Goal: Information Seeking & Learning: Understand process/instructions

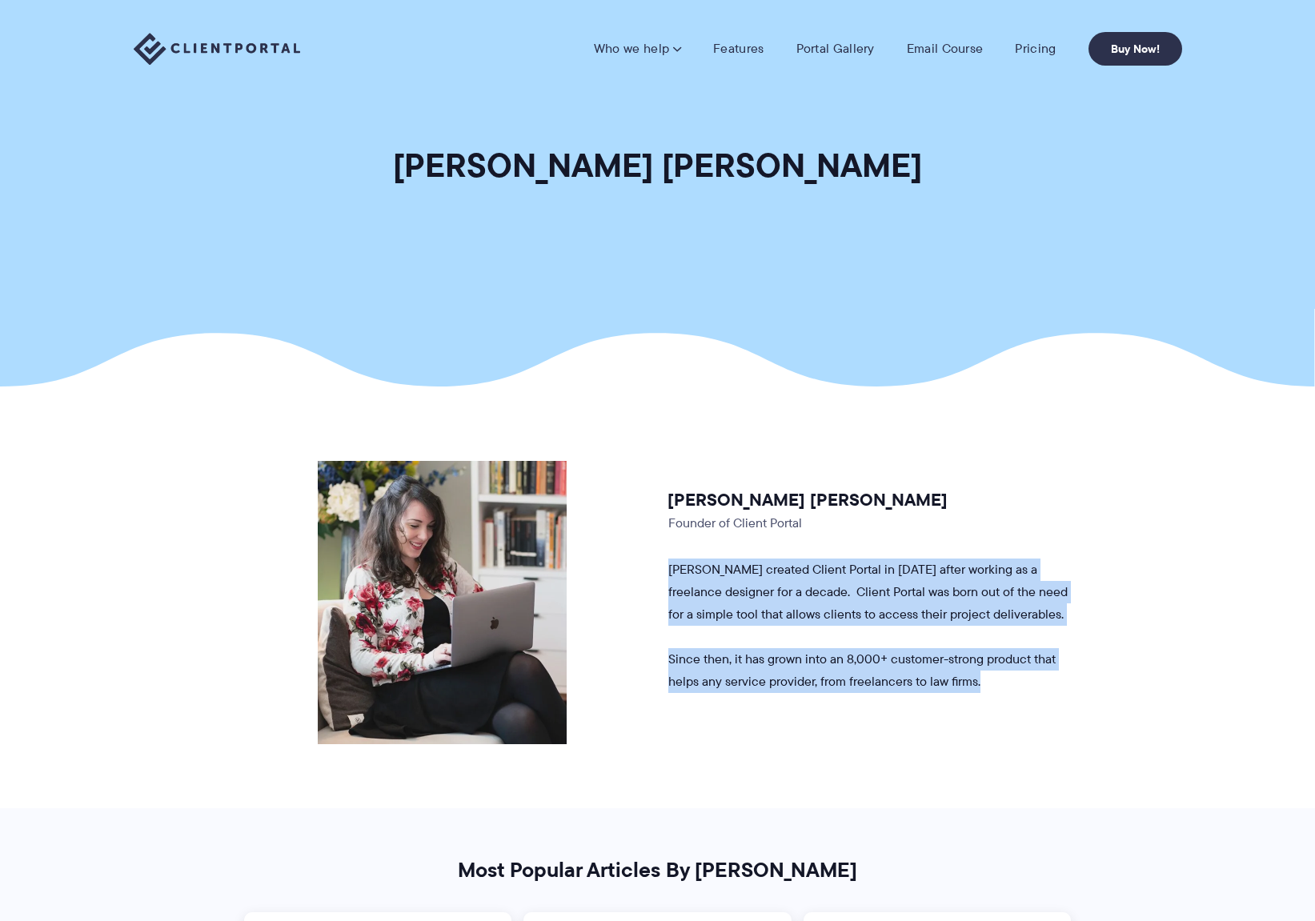
drag, startPoint x: 993, startPoint y: 620, endPoint x: 1093, endPoint y: 746, distance: 160.1
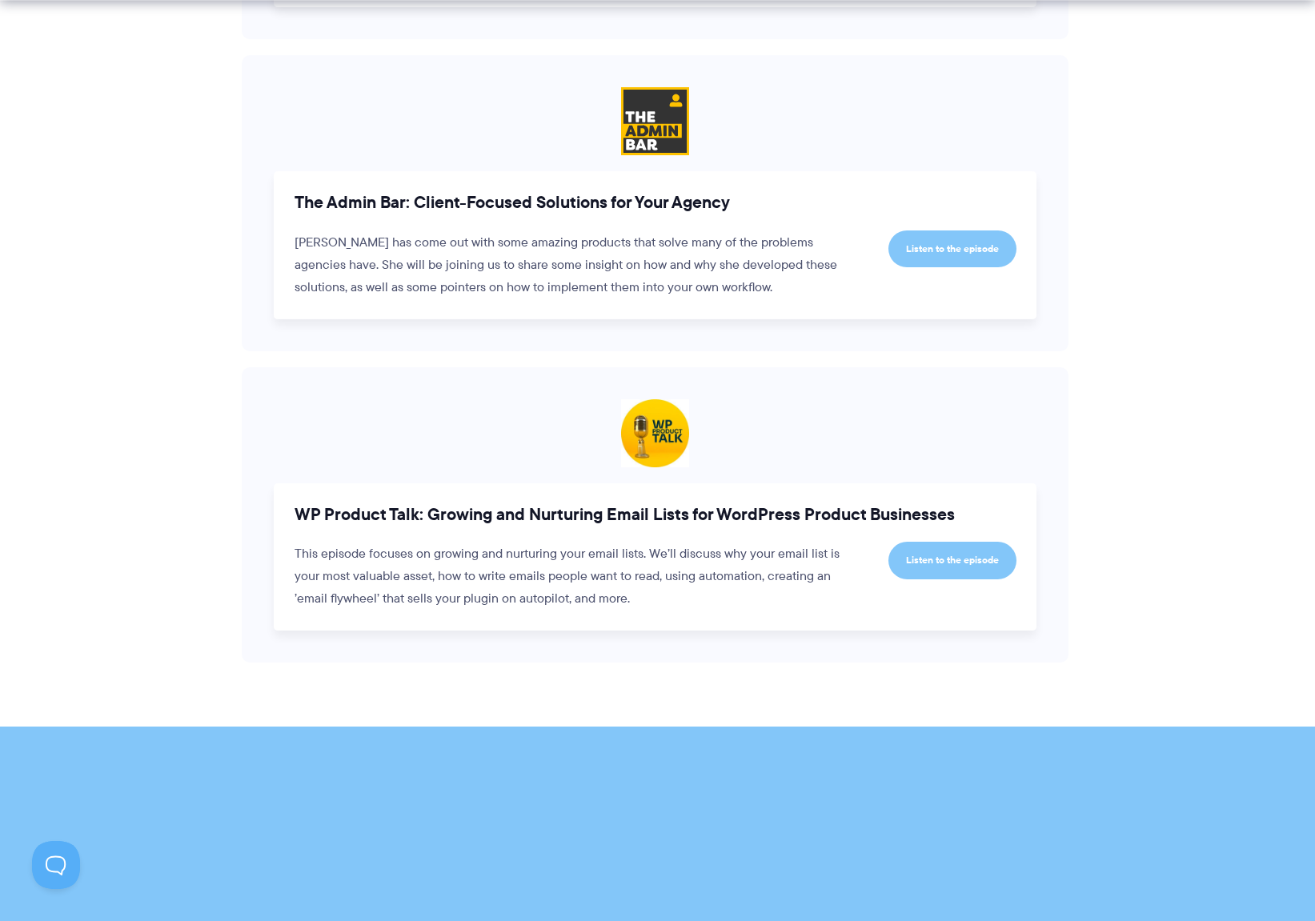
scroll to position [2800, 0]
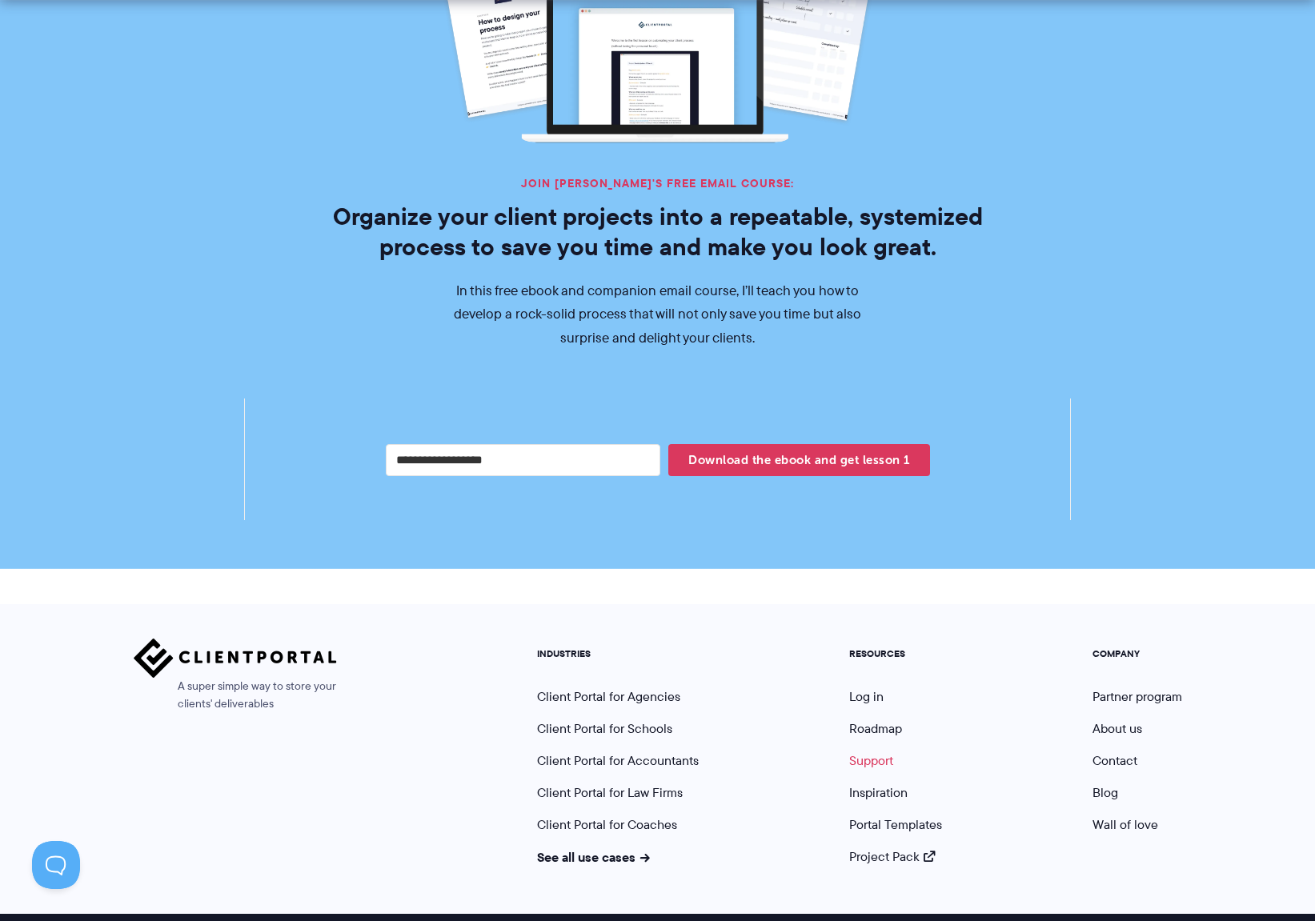
click at [869, 752] on link "Support" at bounding box center [871, 761] width 44 height 18
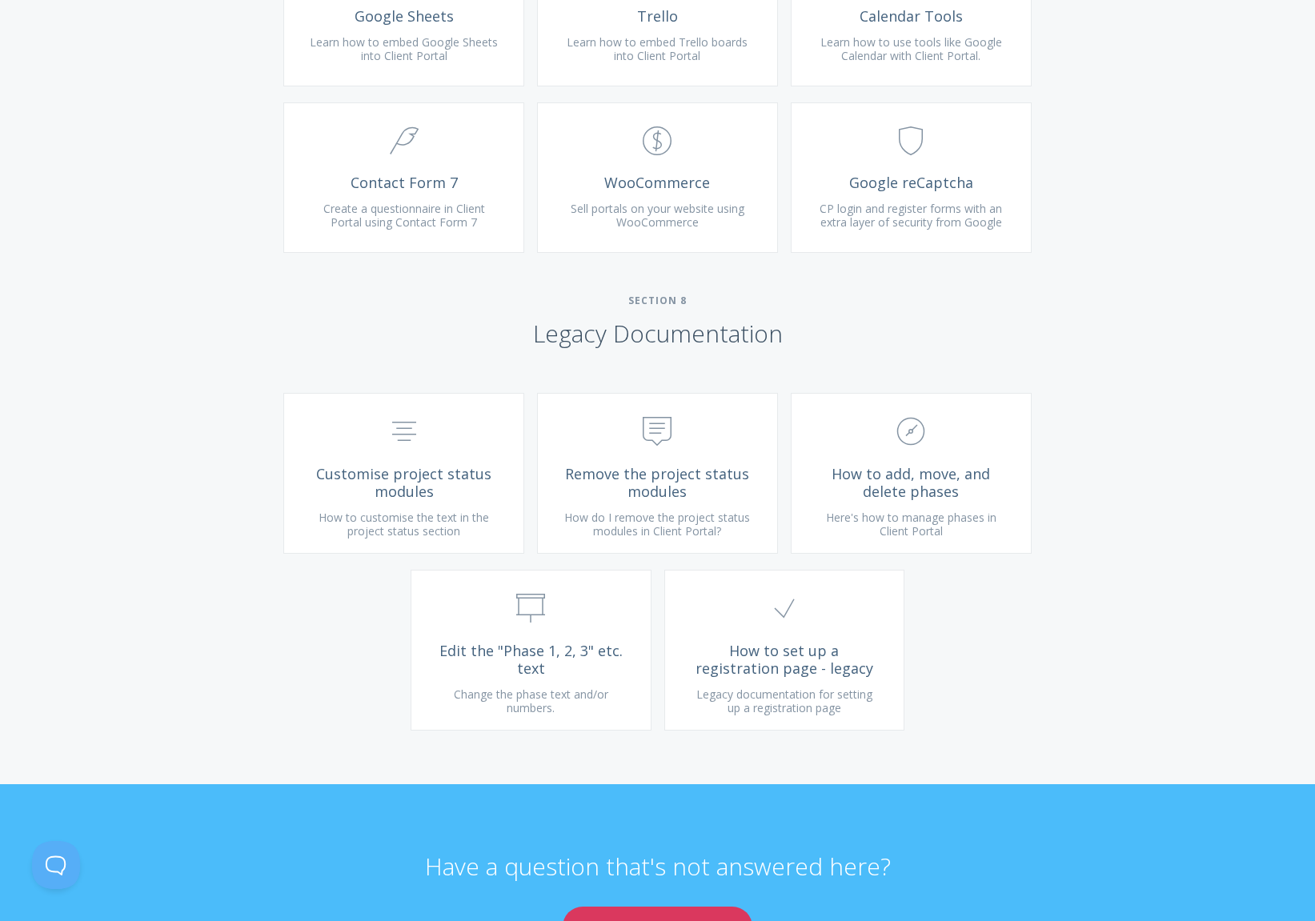
scroll to position [3623, 0]
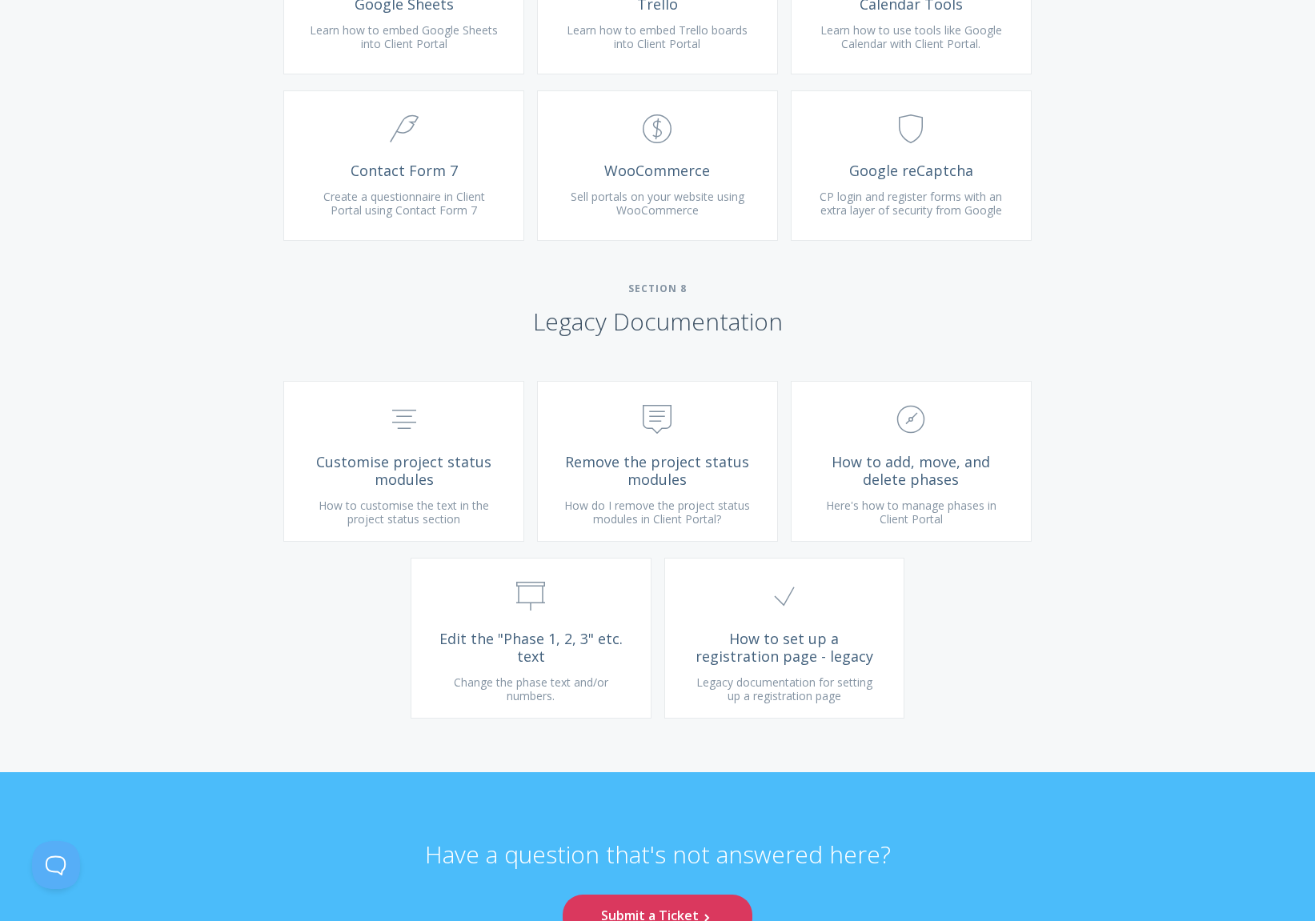
click at [435, 485] on span "Customise project status modules" at bounding box center [403, 471] width 191 height 36
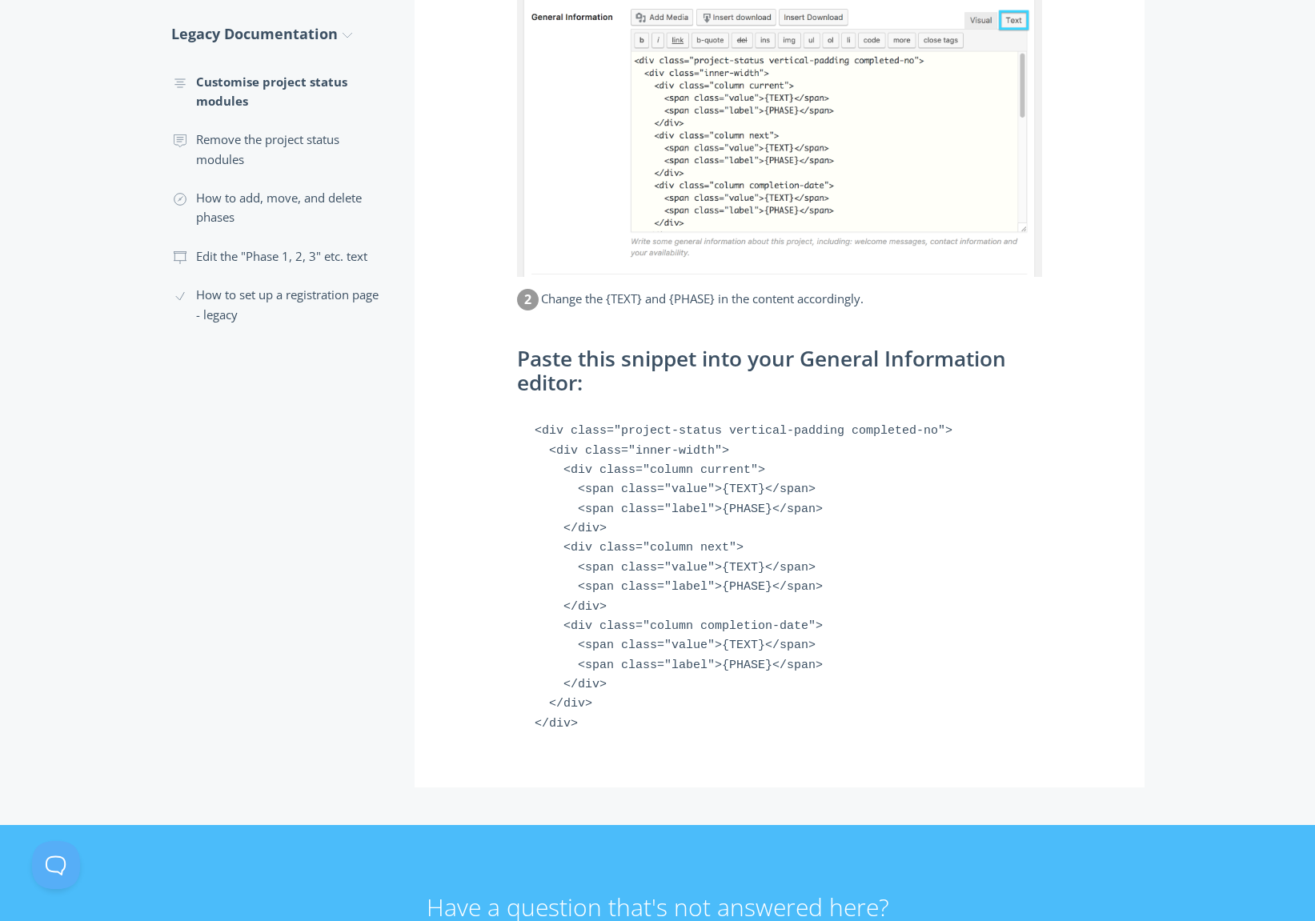
scroll to position [650, 0]
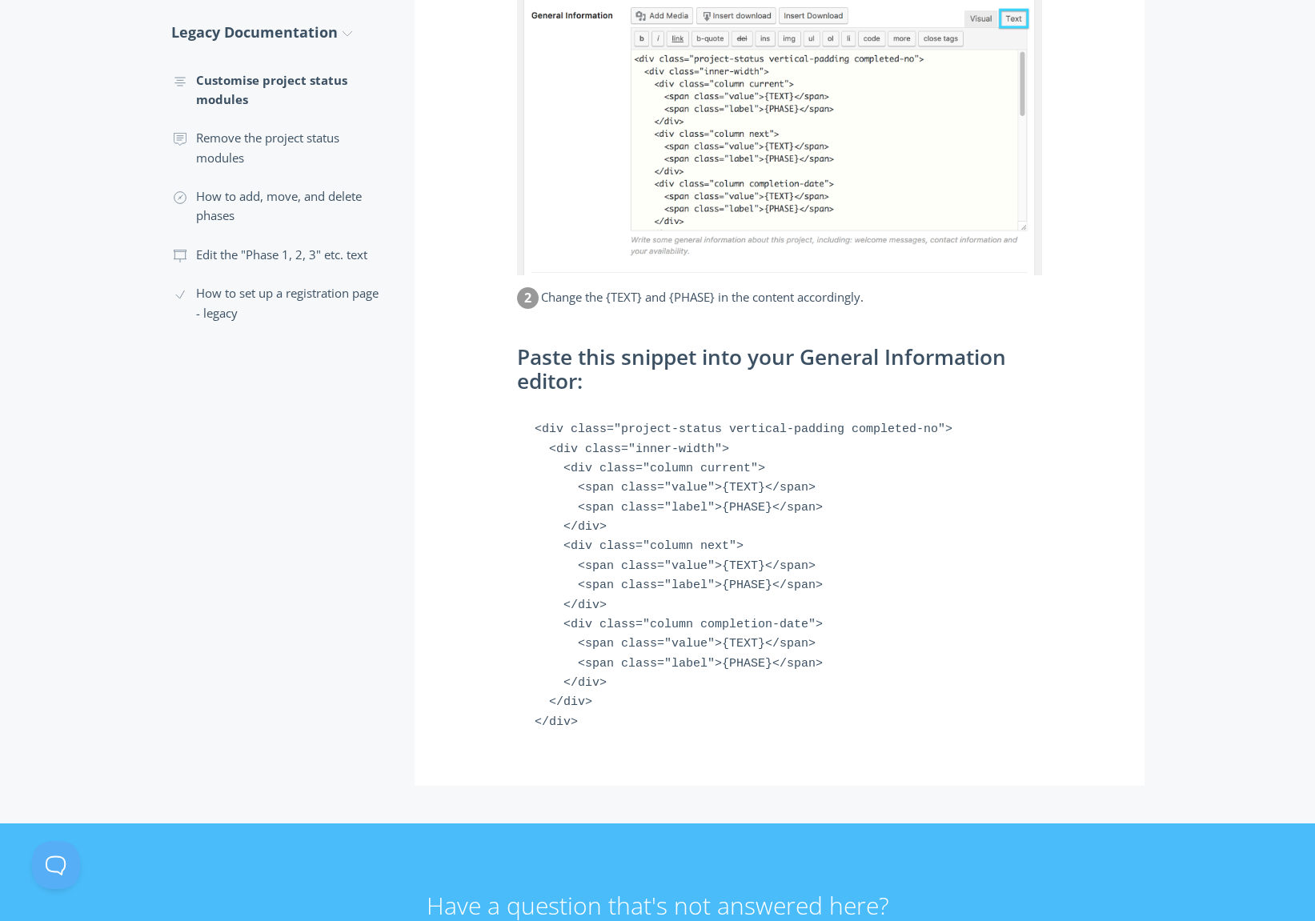
click at [855, 544] on pre "<div class="project-status vertical-padding completed-no"> <div class="inner-wi…" at bounding box center [779, 576] width 525 height 343
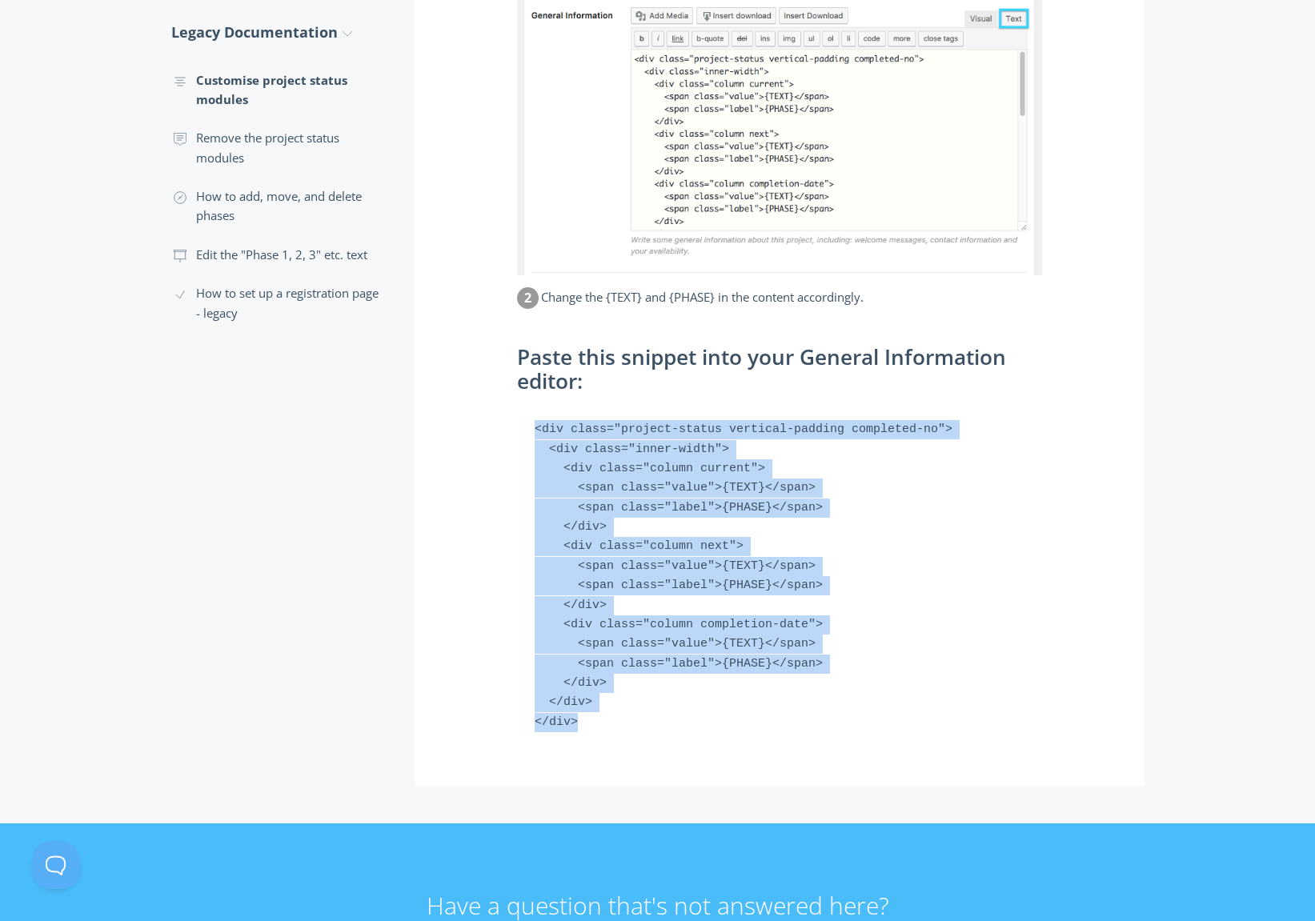
drag, startPoint x: 514, startPoint y: 417, endPoint x: 708, endPoint y: 482, distance: 204.3
click at [684, 750] on div "How do I customise the project status modules? Follow the steps below if you wa…" at bounding box center [780, 205] width 730 height 1162
copy pre "<div class="project-status vertical-padding completed-no"> <div class="inner-wi…"
click at [970, 494] on pre "<div class="project-status vertical-padding completed-no"> <div class="inner-wi…" at bounding box center [779, 576] width 525 height 343
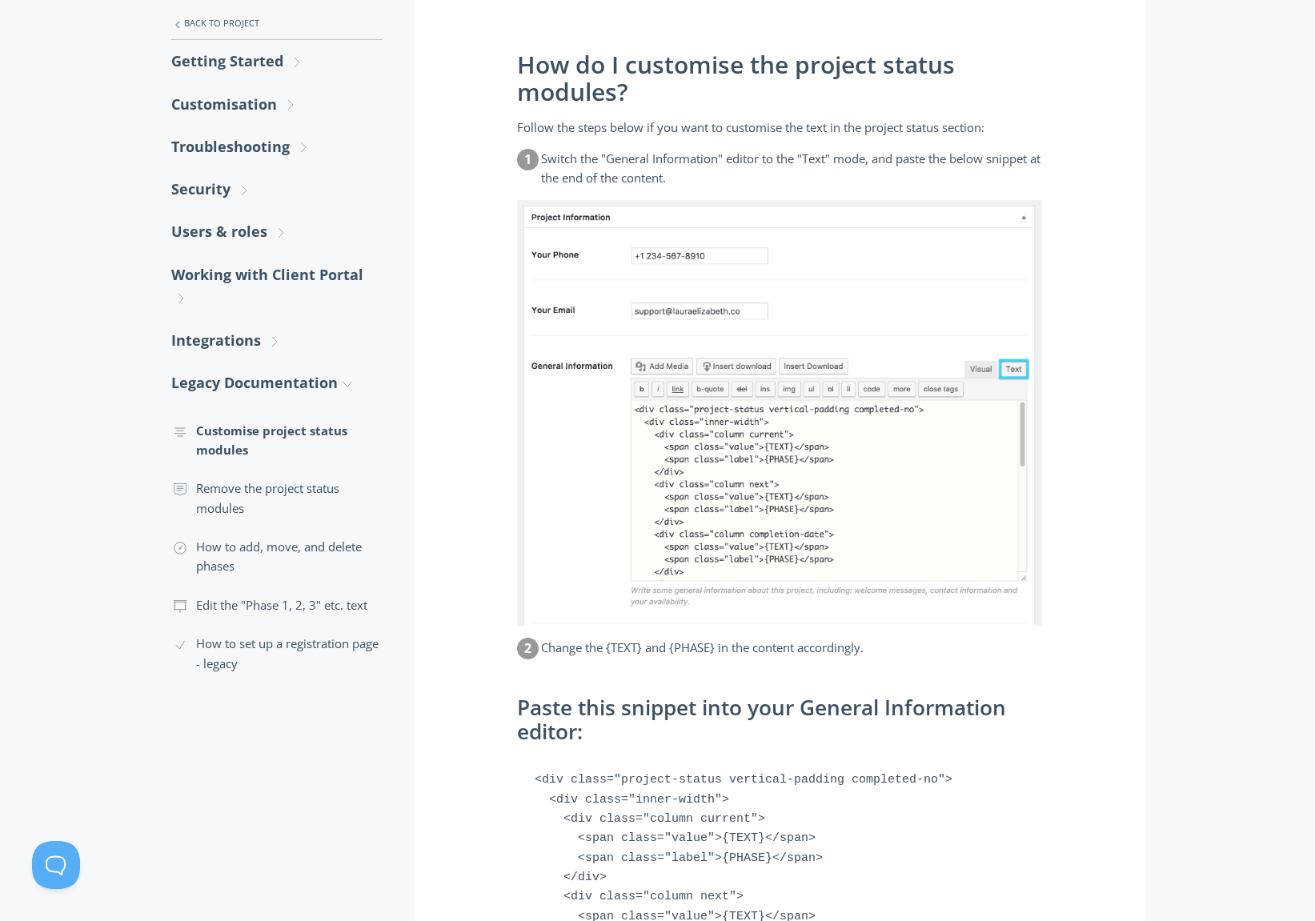
scroll to position [197, 0]
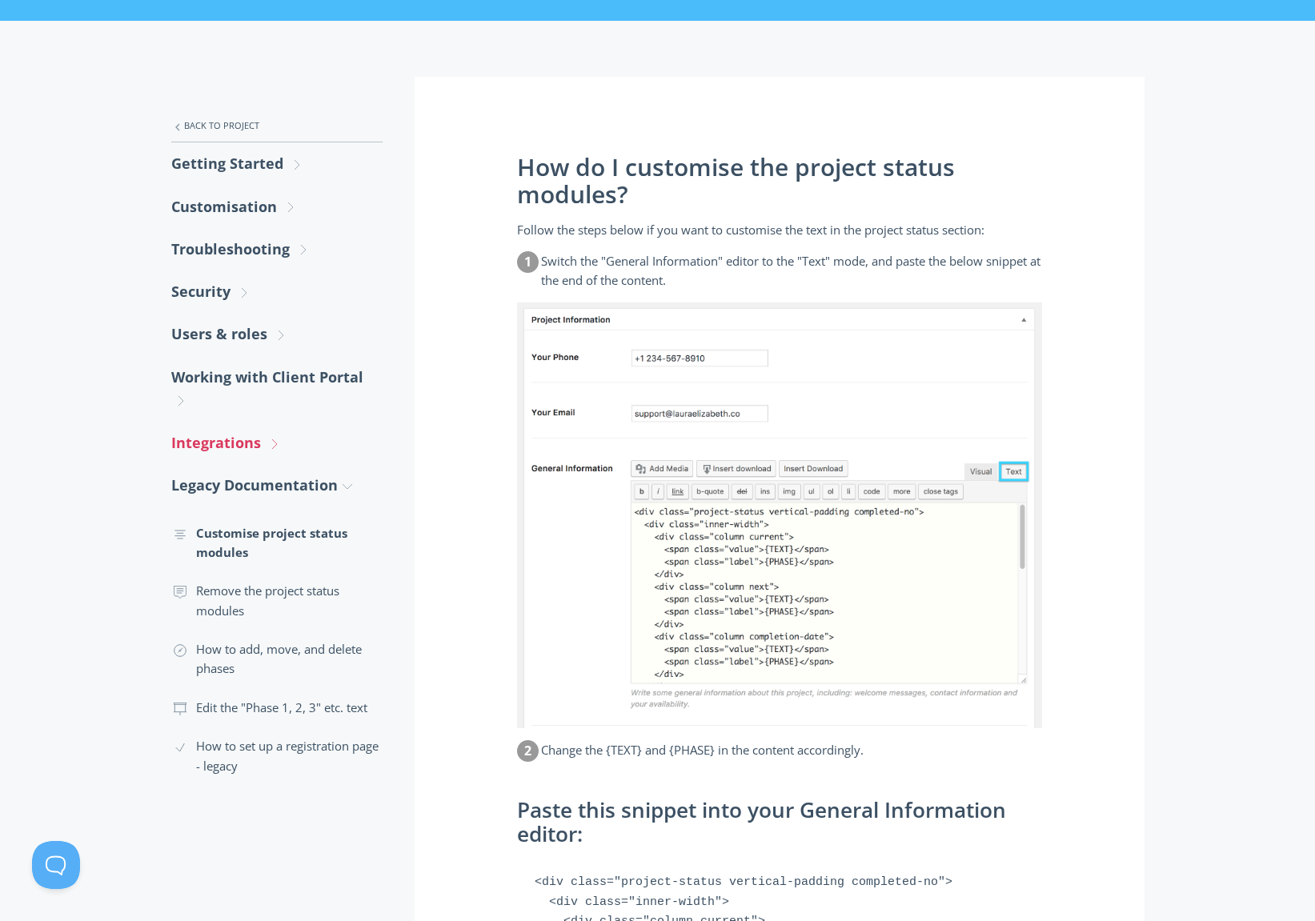
click at [276, 450] on icon ".st0{fill:none;stroke:#000000;stroke-width:2;stroke-miterlimit:10;} Untitled-27" at bounding box center [274, 444] width 14 height 14
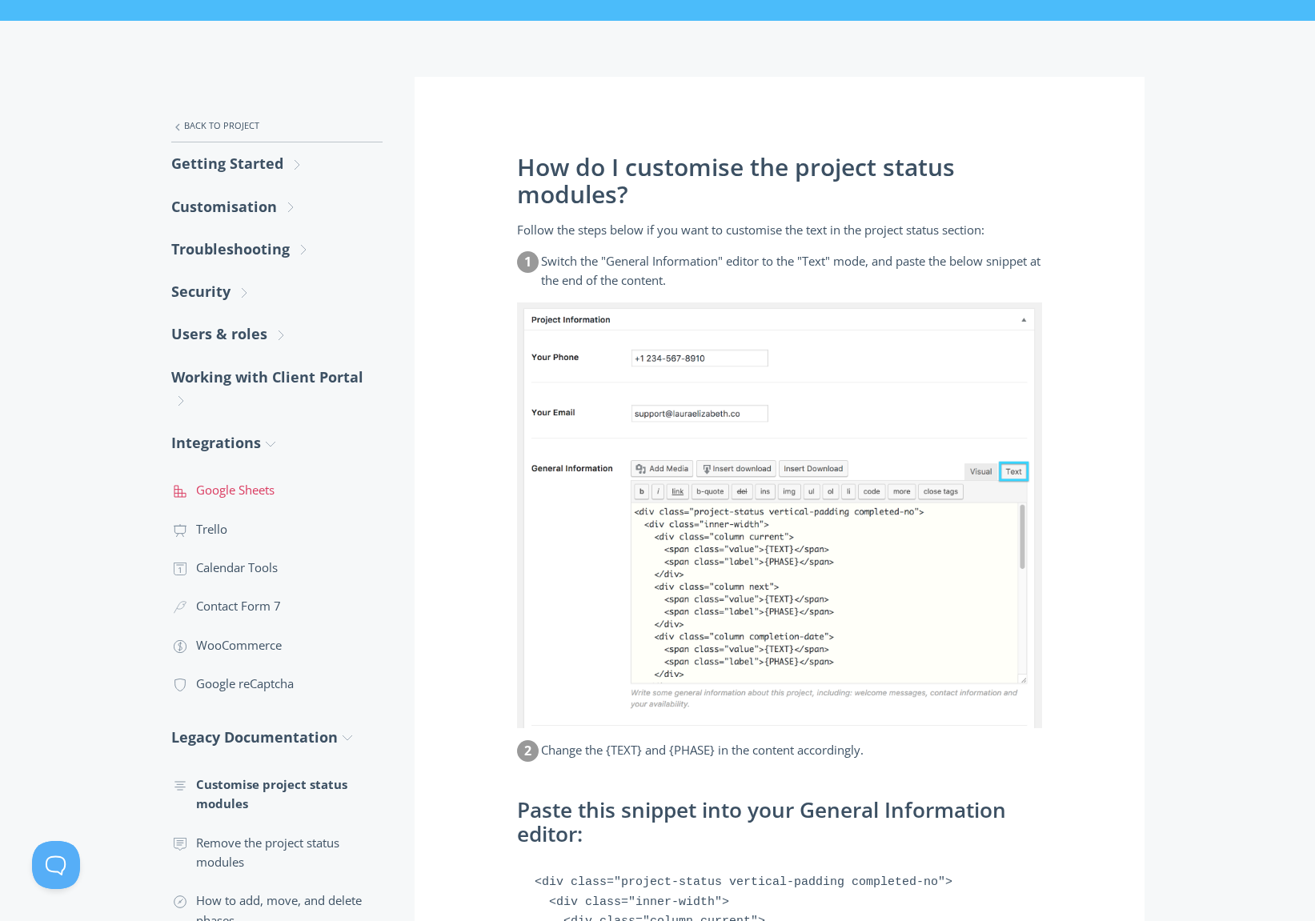
click at [243, 488] on link ".st0{fill:none;stroke:#000000;stroke-width:2;stroke-miterlimit:10;} 2. Design -…" at bounding box center [276, 490] width 211 height 38
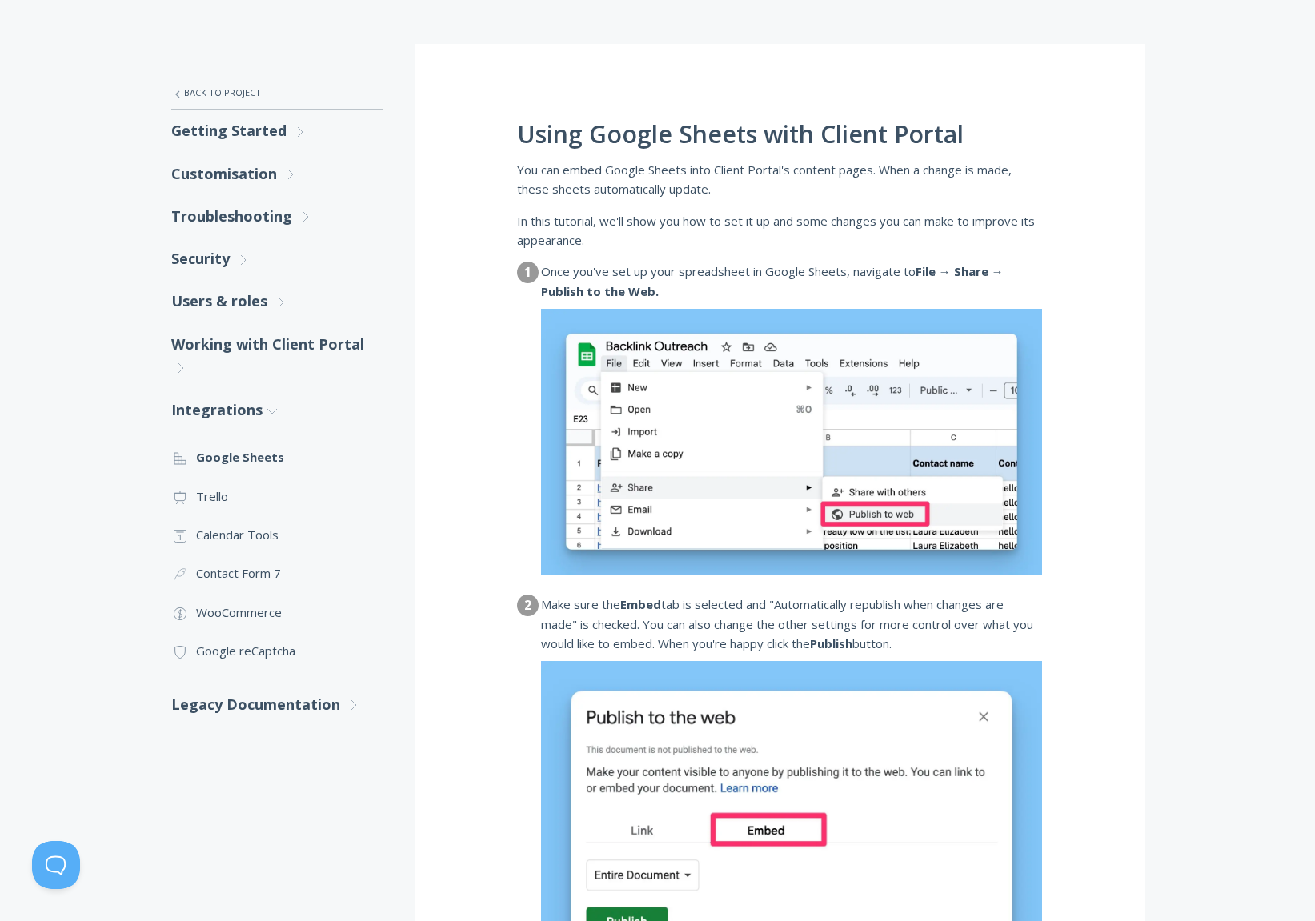
scroll to position [229, 0]
click at [227, 505] on link ".st0{fill:none;stroke:#000000;stroke-width:2;stroke-miterlimit:10;} Untitled-13…" at bounding box center [276, 497] width 211 height 38
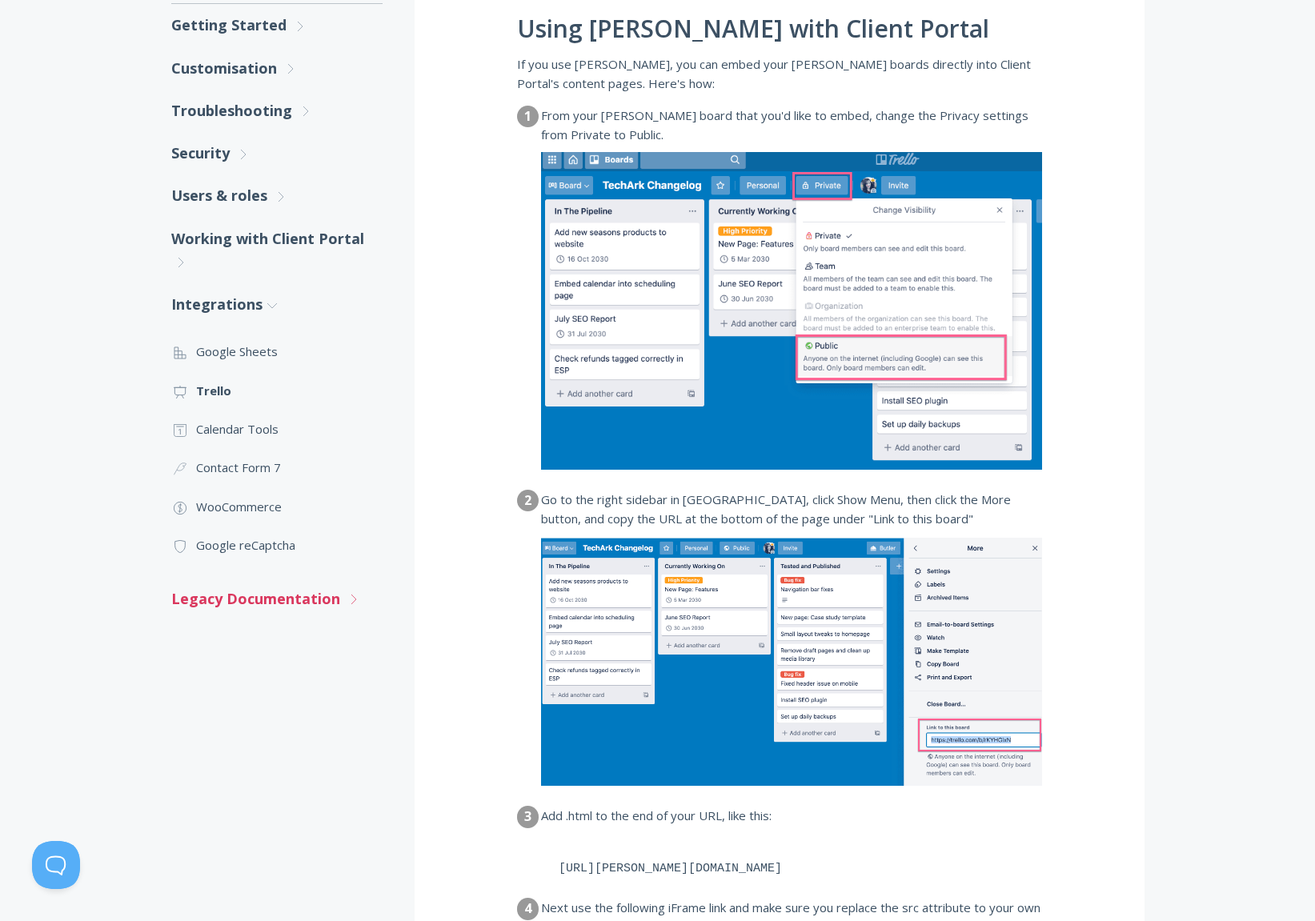
scroll to position [335, 0]
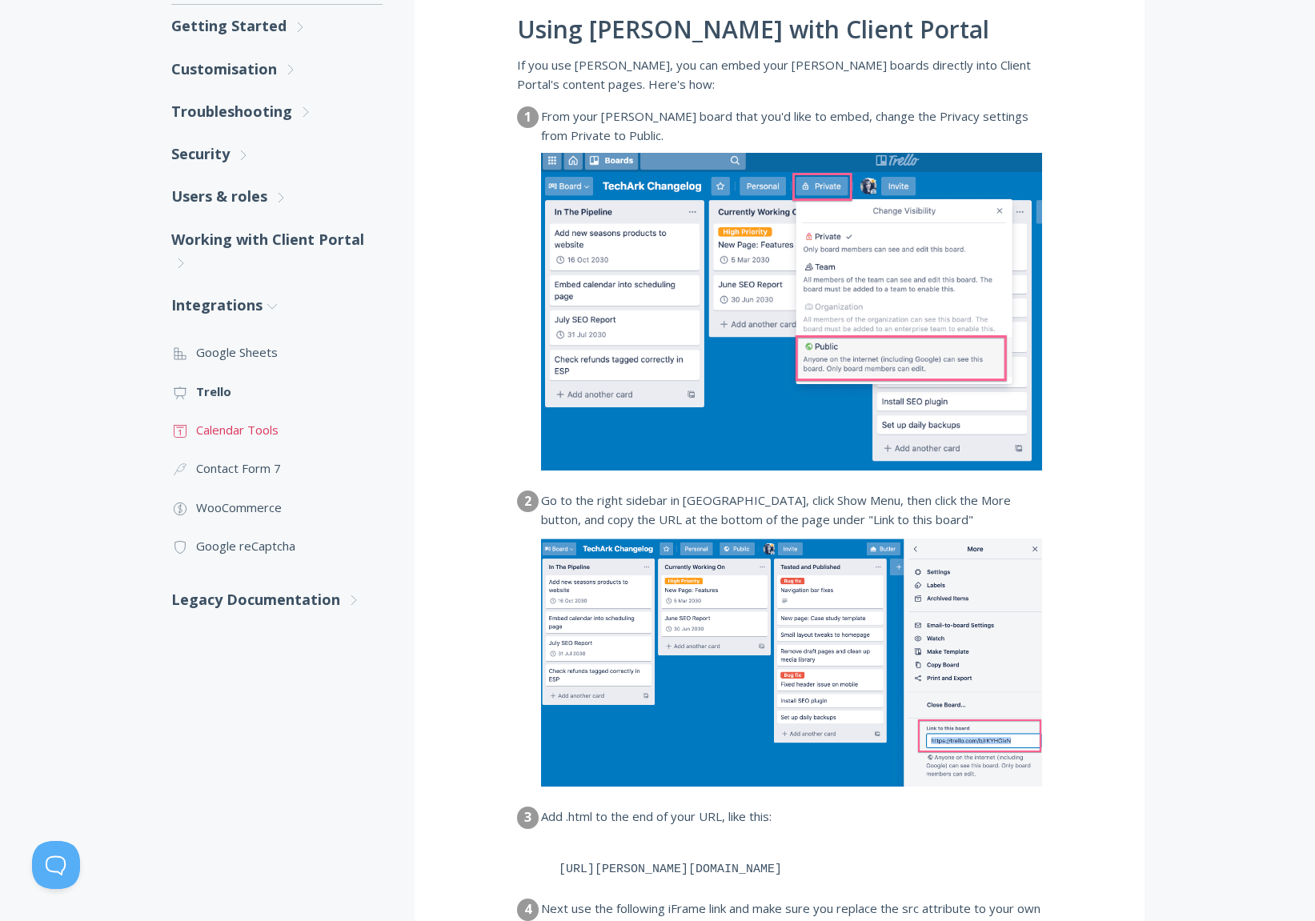
click at [259, 437] on link ".st0{fill:none;stroke:#000000;stroke-width:2;stroke-miterlimit:10;} Untitled-18…" at bounding box center [276, 430] width 211 height 38
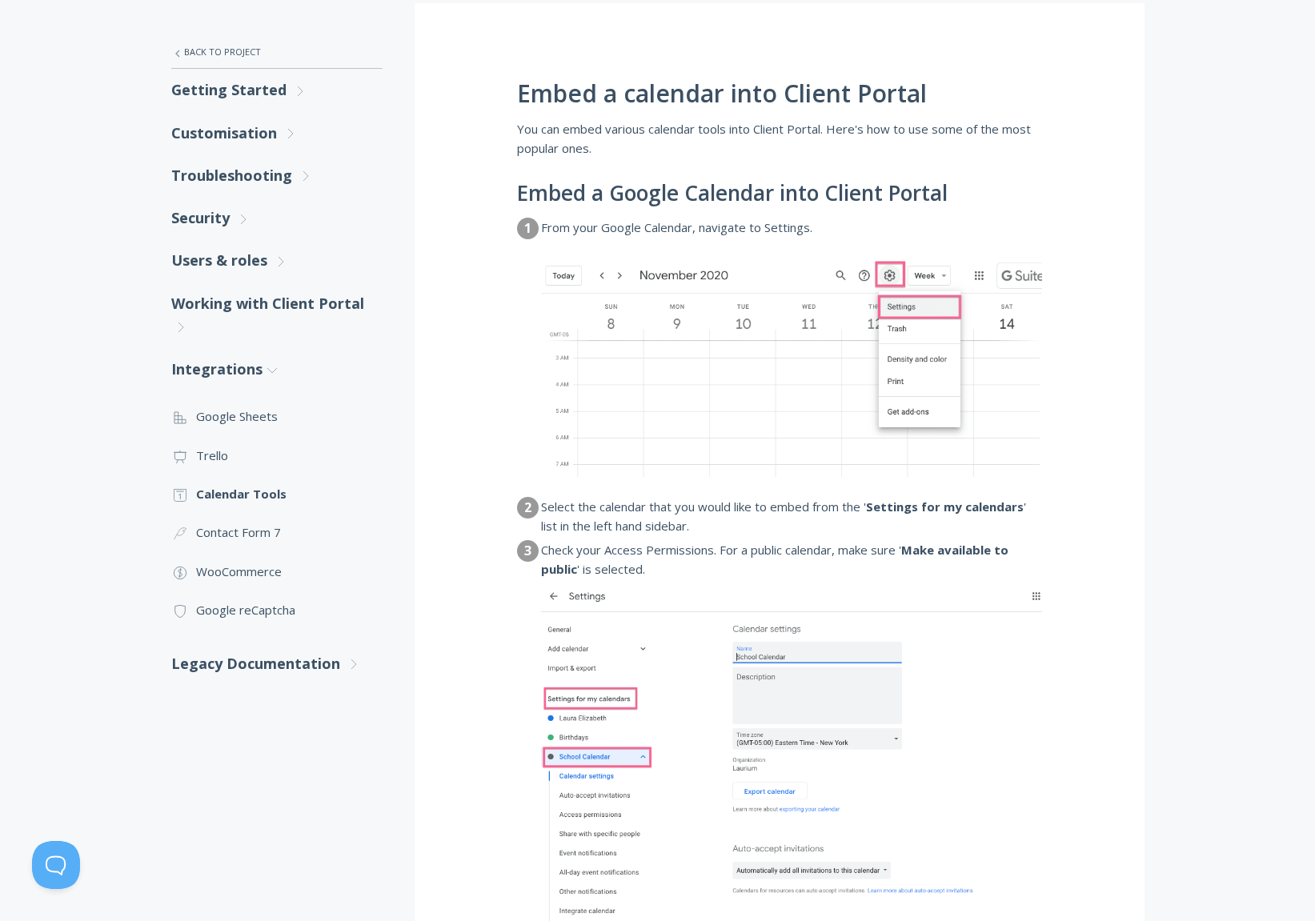
scroll to position [285, 0]
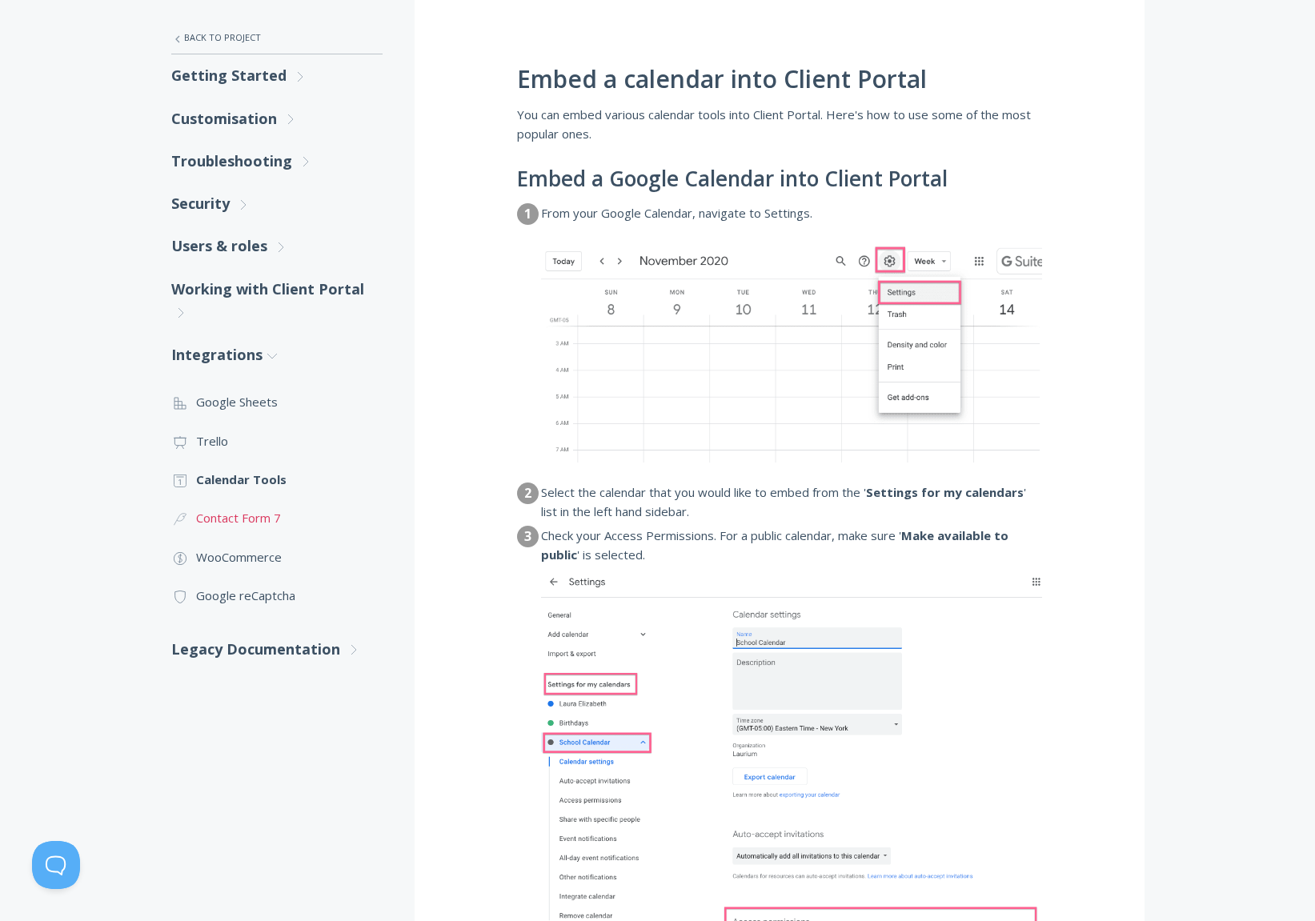
click at [256, 521] on link ".cls-1{fill:none;stroke:#000;stroke-miterlimit:10;stroke-width:2px;} 3. Communi…" at bounding box center [276, 518] width 211 height 38
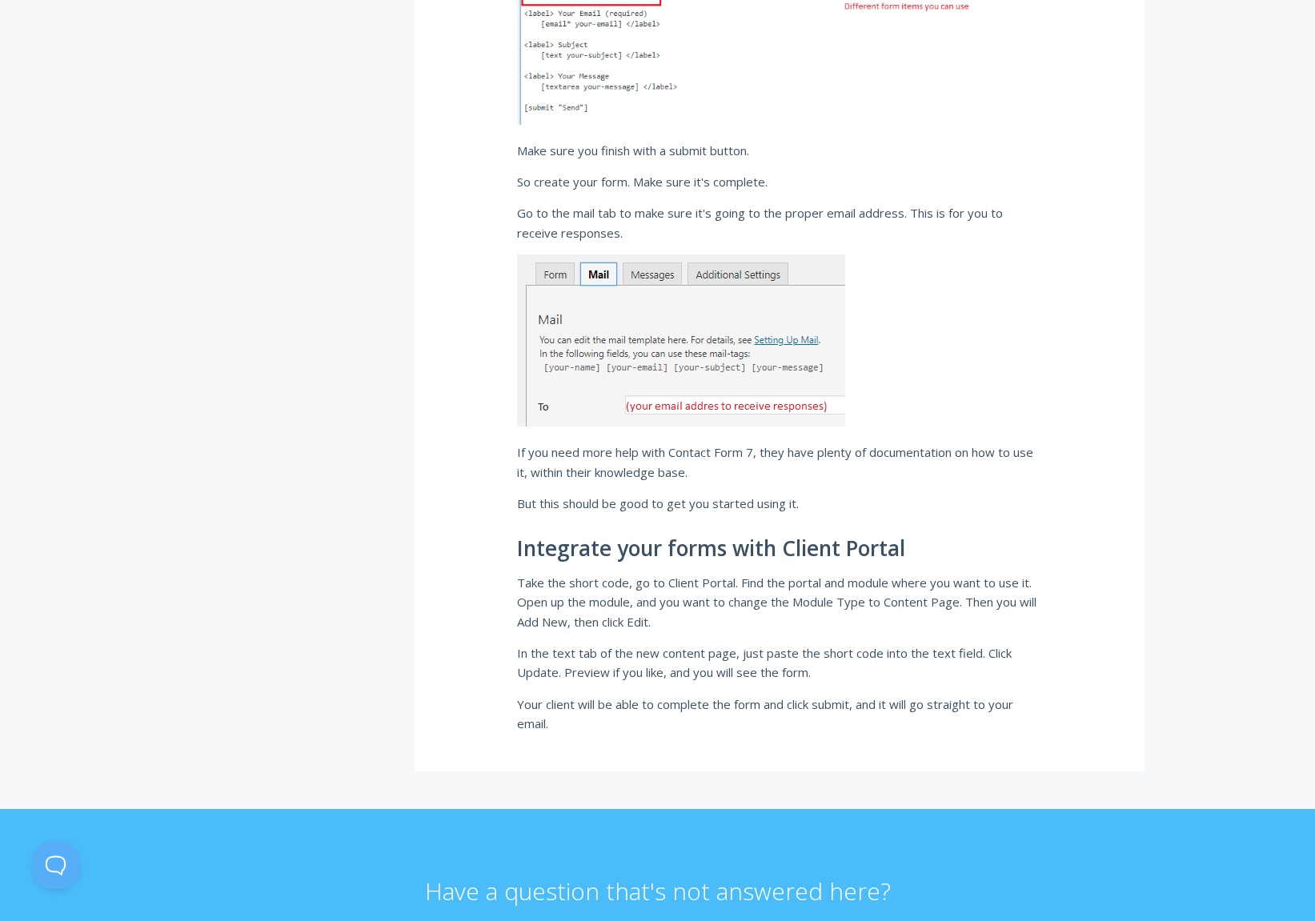
scroll to position [1279, 0]
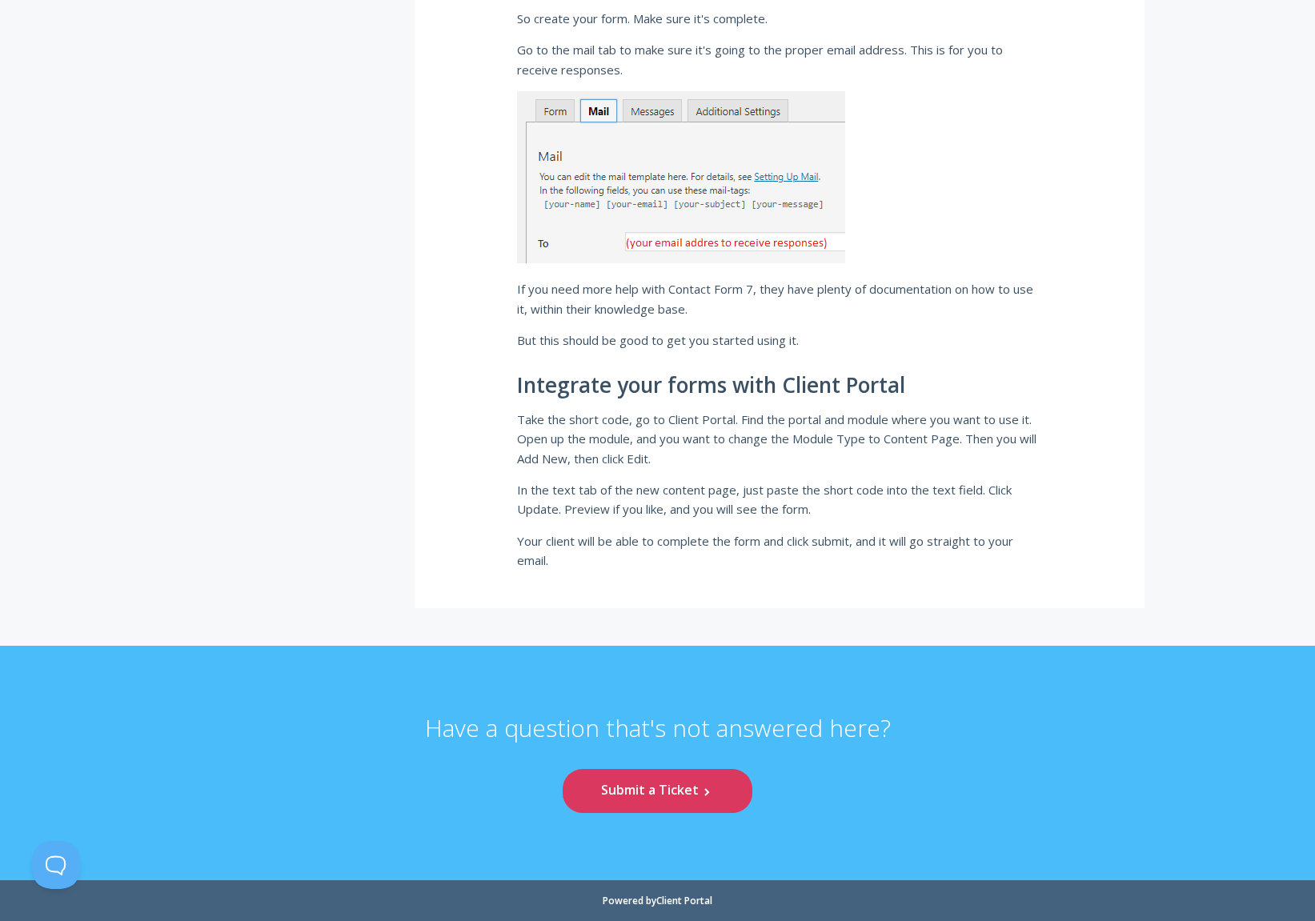
click at [663, 426] on p "Take the short code, go to Client Portal. Find the portal and module where you …" at bounding box center [779, 439] width 525 height 58
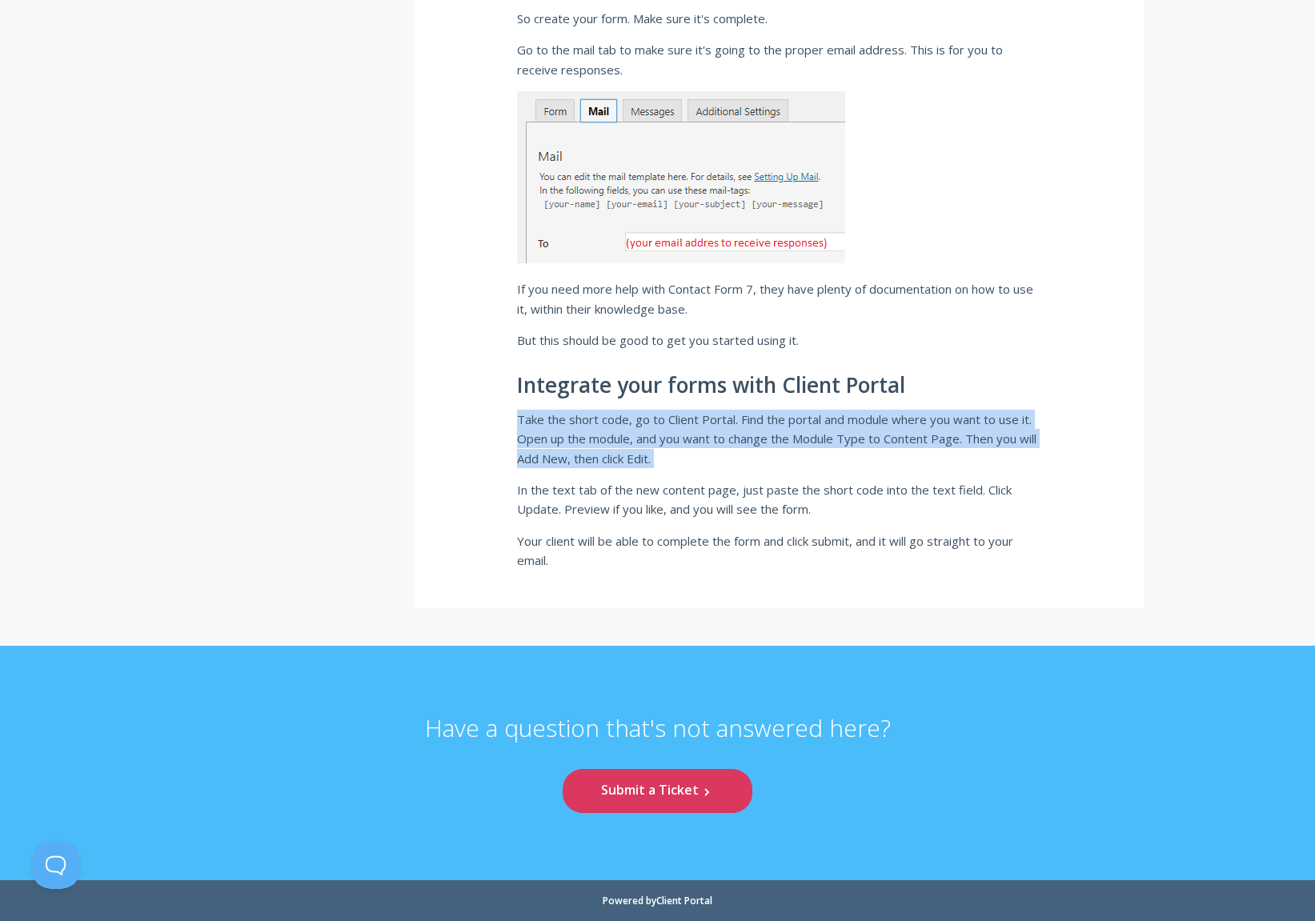
click at [662, 427] on p "Take the short code, go to Client Portal. Find the portal and module where you …" at bounding box center [779, 439] width 525 height 58
click at [728, 446] on p "Take the short code, go to Client Portal. Find the portal and module where you …" at bounding box center [779, 439] width 525 height 58
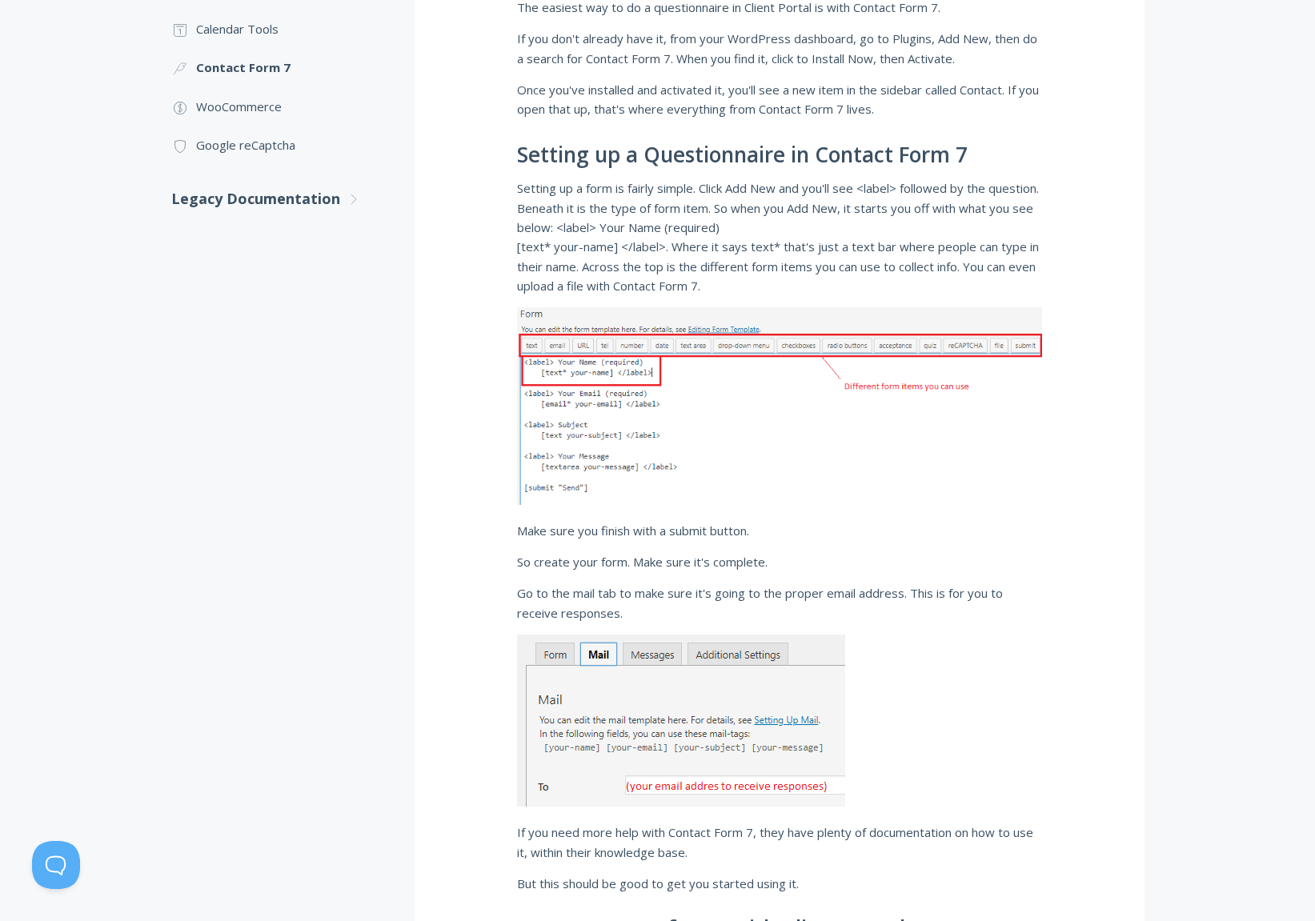
scroll to position [732, 0]
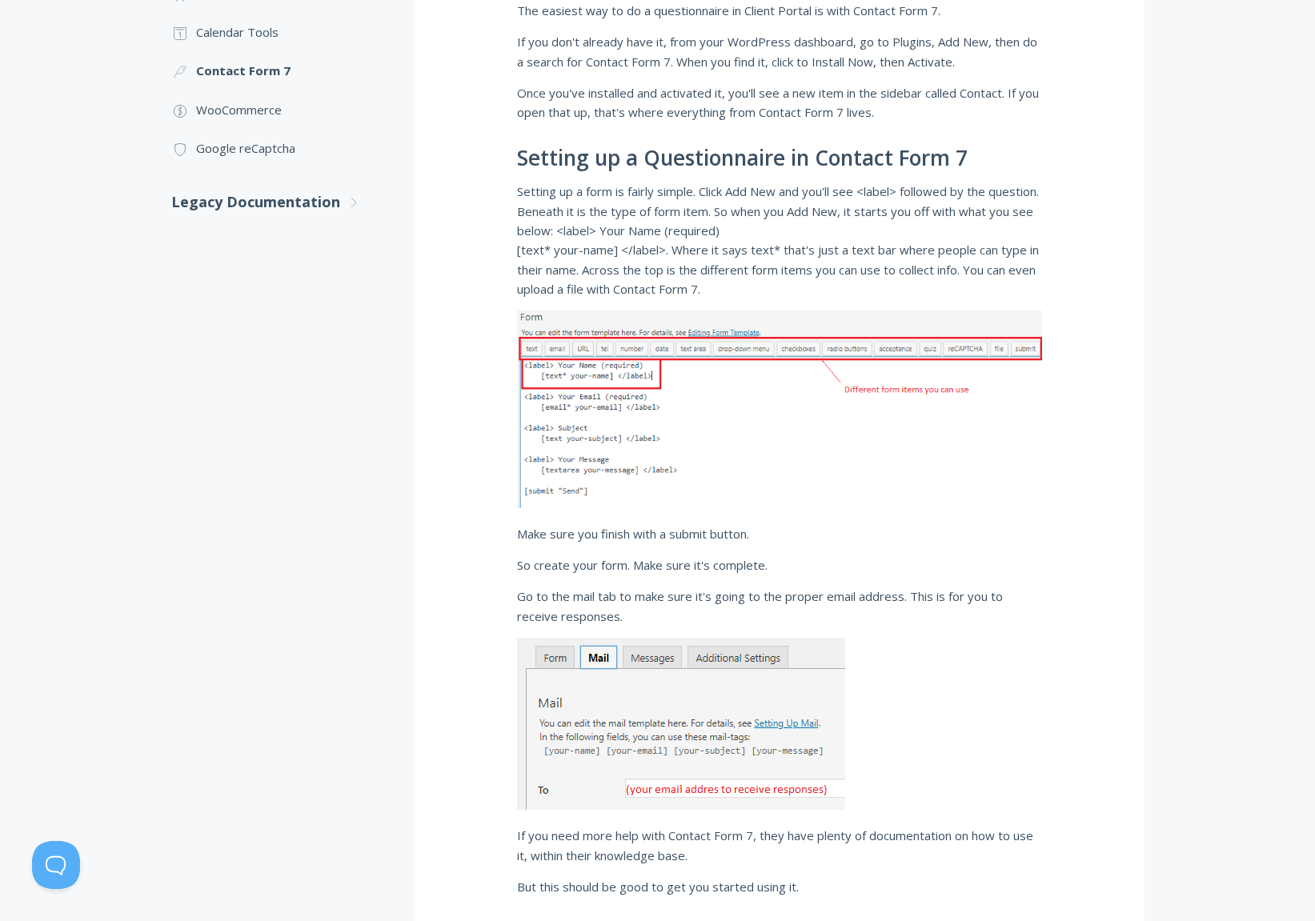
click at [616, 283] on p "Setting up a form is fairly simple. Click Add New and you'll see <label> follow…" at bounding box center [779, 240] width 525 height 117
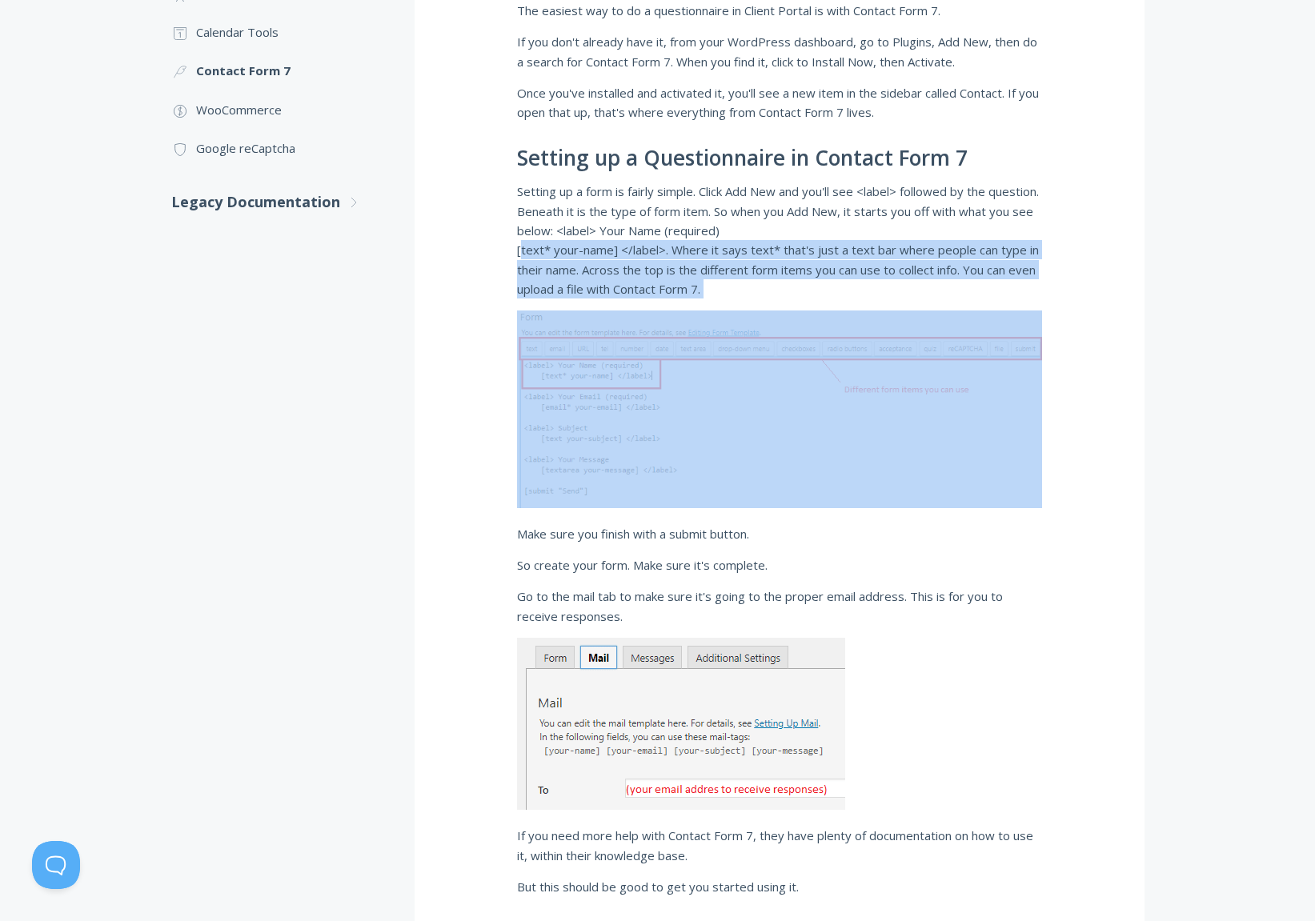
click at [616, 283] on p "Setting up a form is fairly simple. Click Add New and you'll see <label> follow…" at bounding box center [779, 240] width 525 height 117
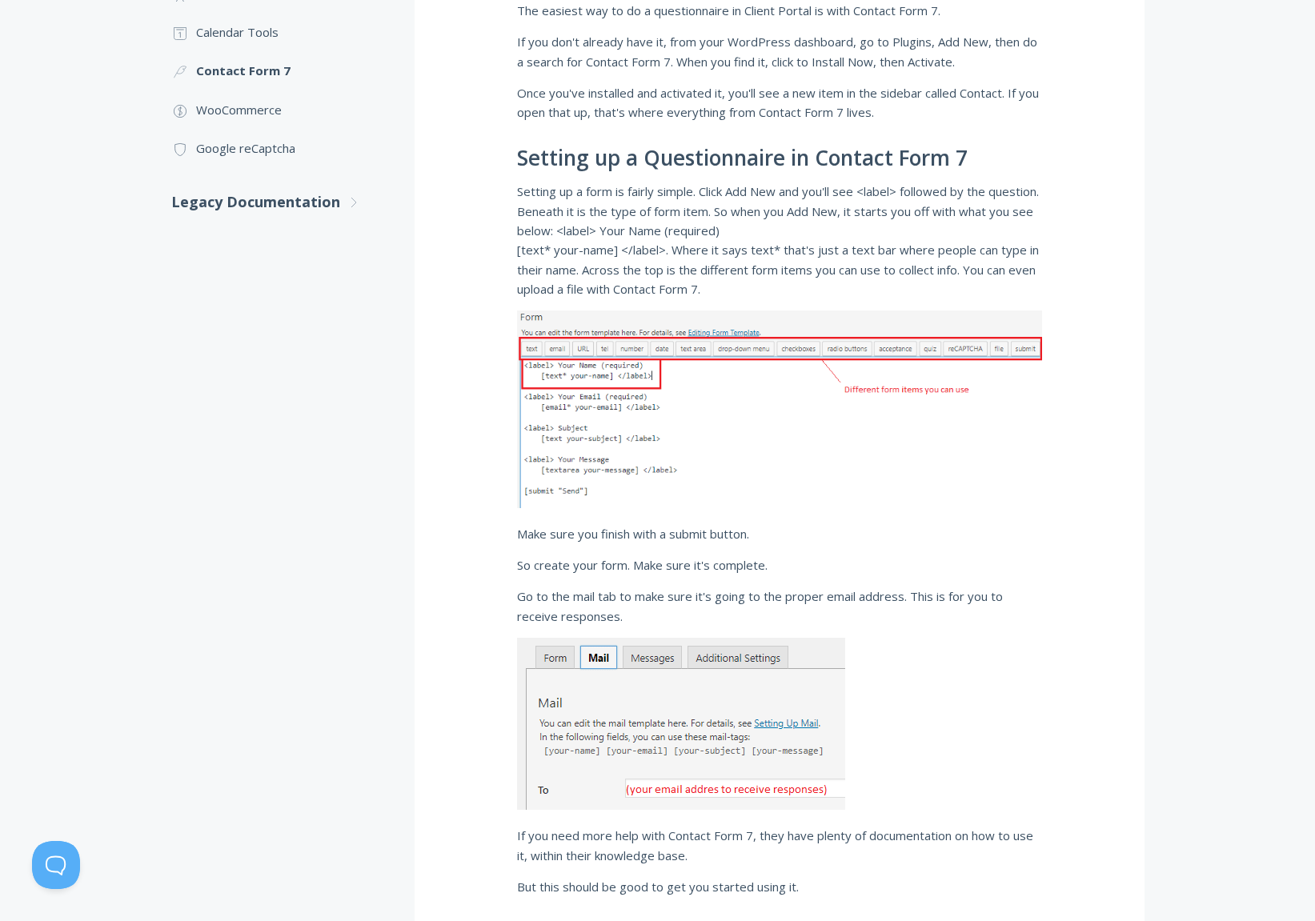
click at [711, 223] on p "Setting up a form is fairly simple. Click Add New and you'll see <label> follow…" at bounding box center [779, 240] width 525 height 117
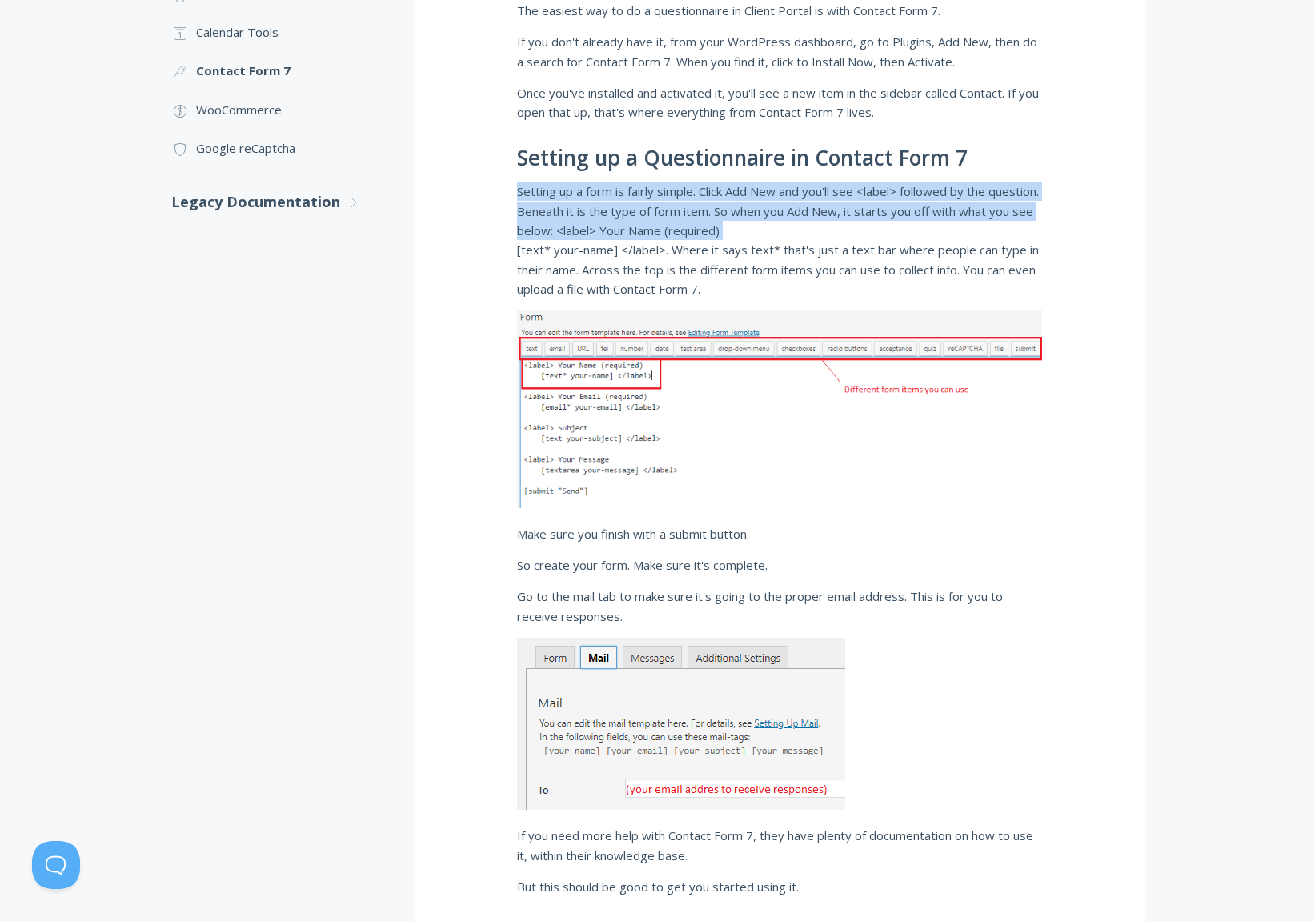
click at [711, 223] on p "Setting up a form is fairly simple. Click Add New and you'll see <label> follow…" at bounding box center [779, 240] width 525 height 117
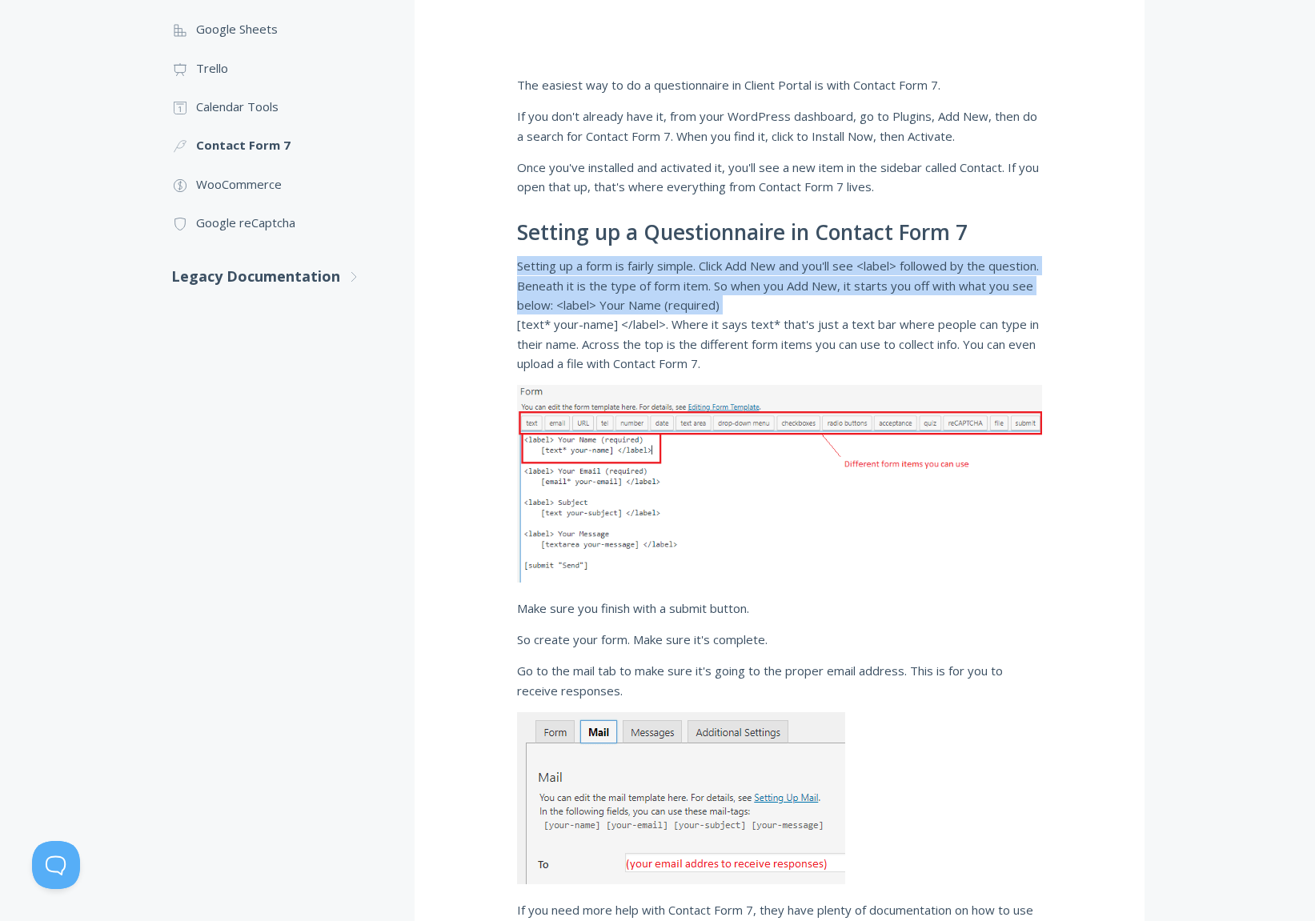
scroll to position [645, 0]
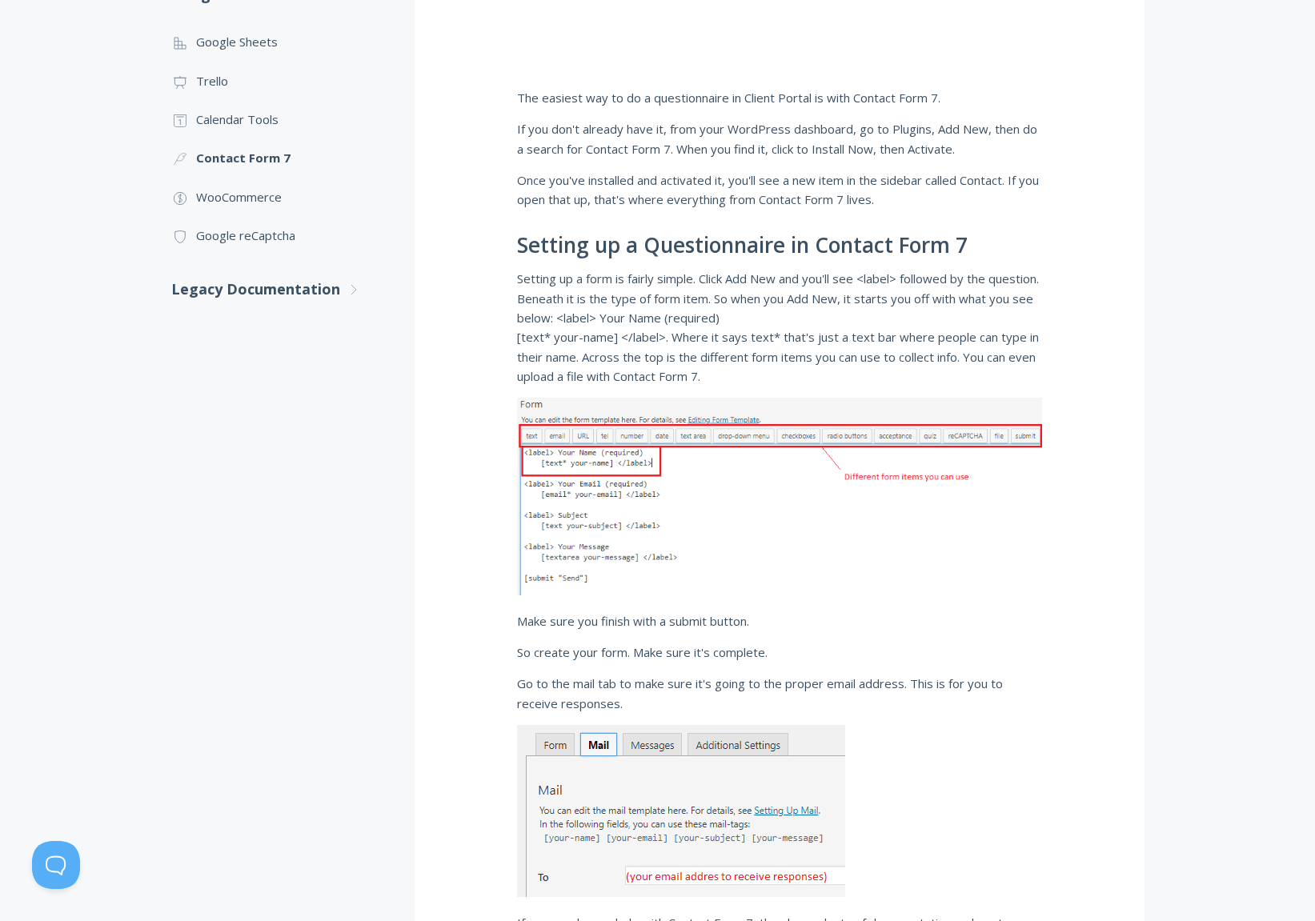
click at [397, 346] on div ".st0{fill:none;stroke:#000000;stroke-width:2;stroke-miterlimit:10;} Untitled-27…" at bounding box center [292, 436] width 243 height 1614
click at [279, 193] on link ".st0{fill:none;stroke:#000000;stroke-width:2;stroke-miterlimit:10;} Financial W…" at bounding box center [276, 197] width 211 height 38
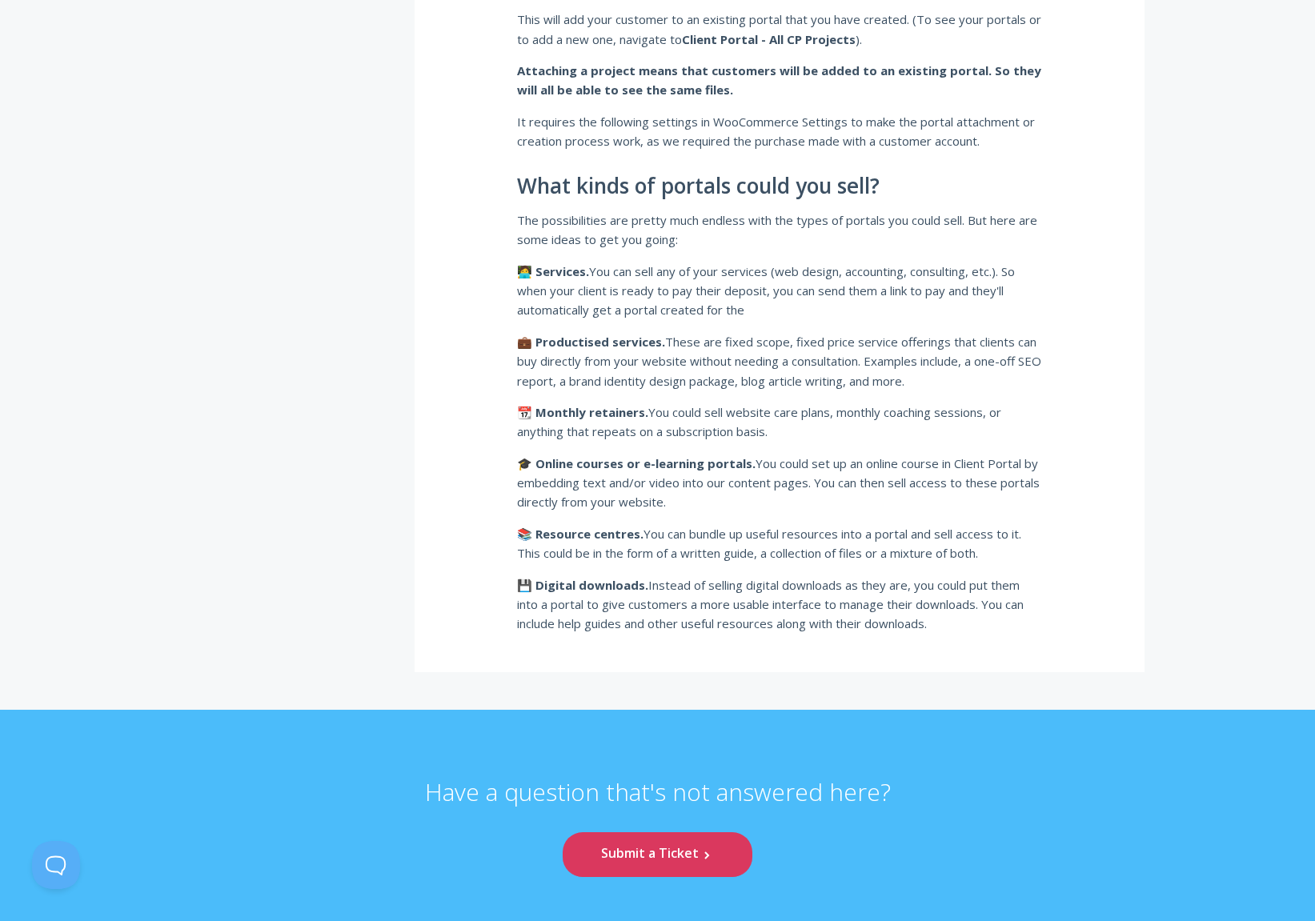
scroll to position [1733, 0]
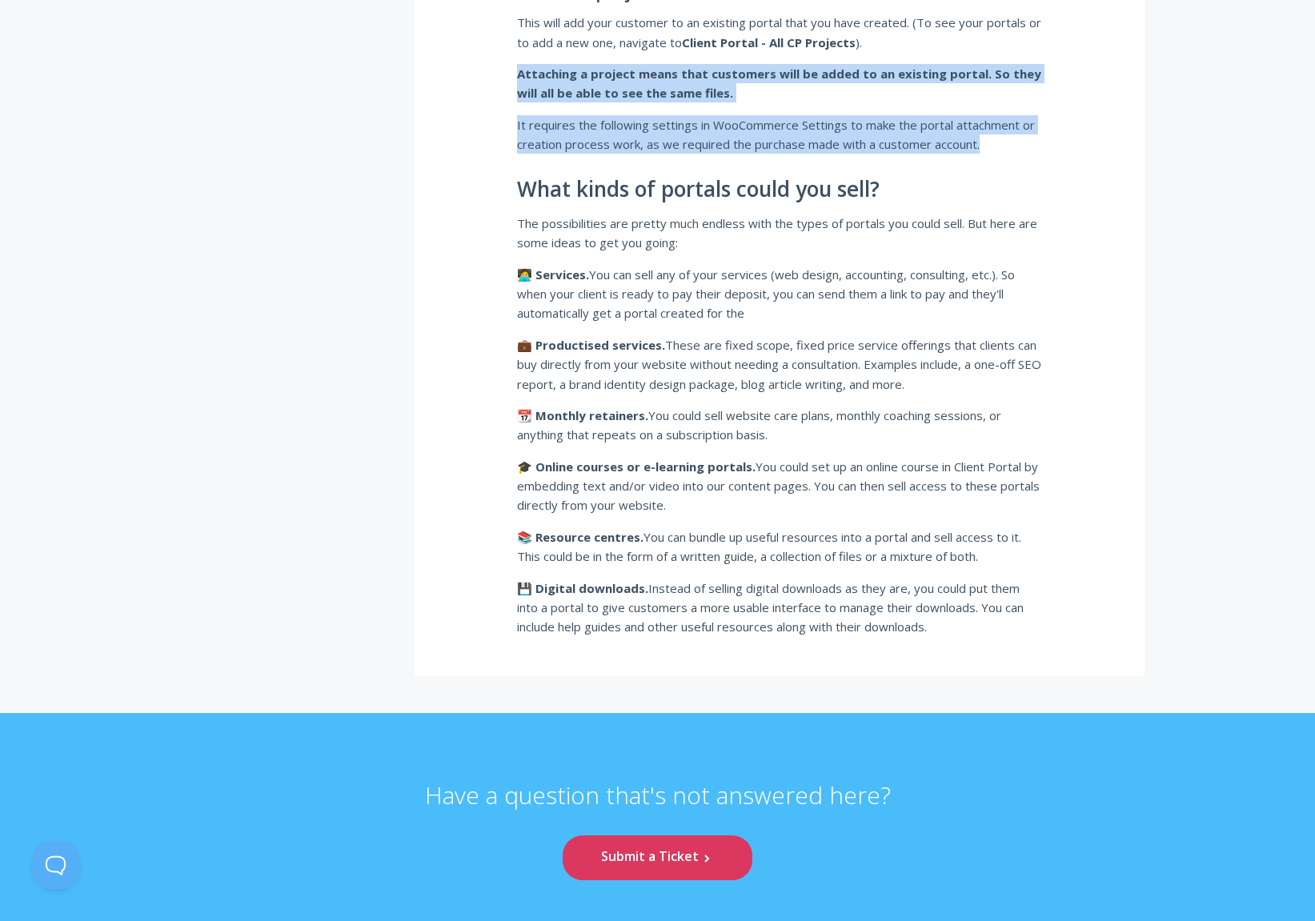
drag, startPoint x: 802, startPoint y: 55, endPoint x: 1036, endPoint y: 142, distance: 249.2
click at [1036, 142] on p "It requires the following settings in WooCommerce Settings to make the portal a…" at bounding box center [779, 134] width 525 height 39
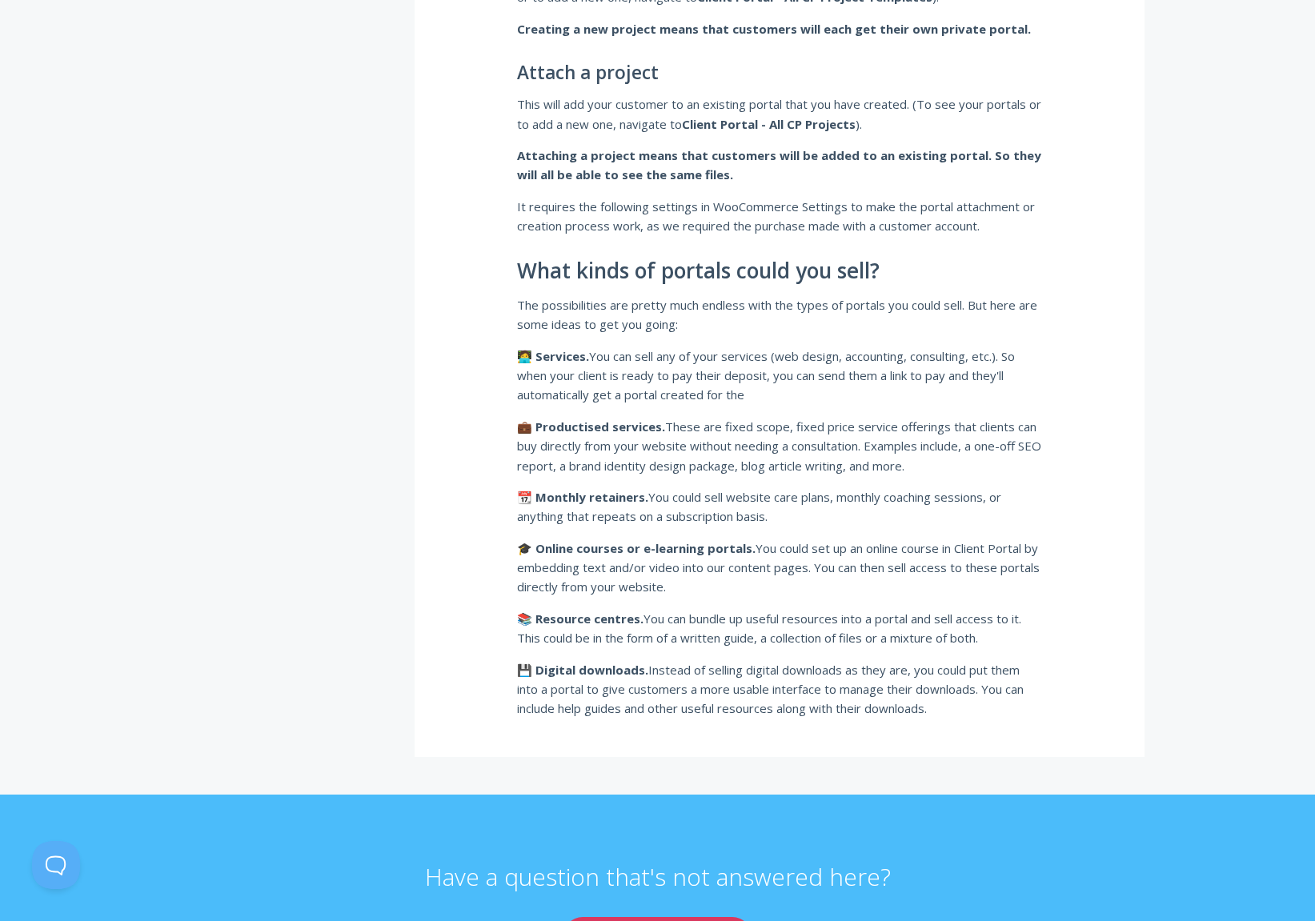
scroll to position [1650, 0]
click at [824, 105] on p "This will add your customer to an existing portal that you have created. (To se…" at bounding box center [779, 114] width 525 height 39
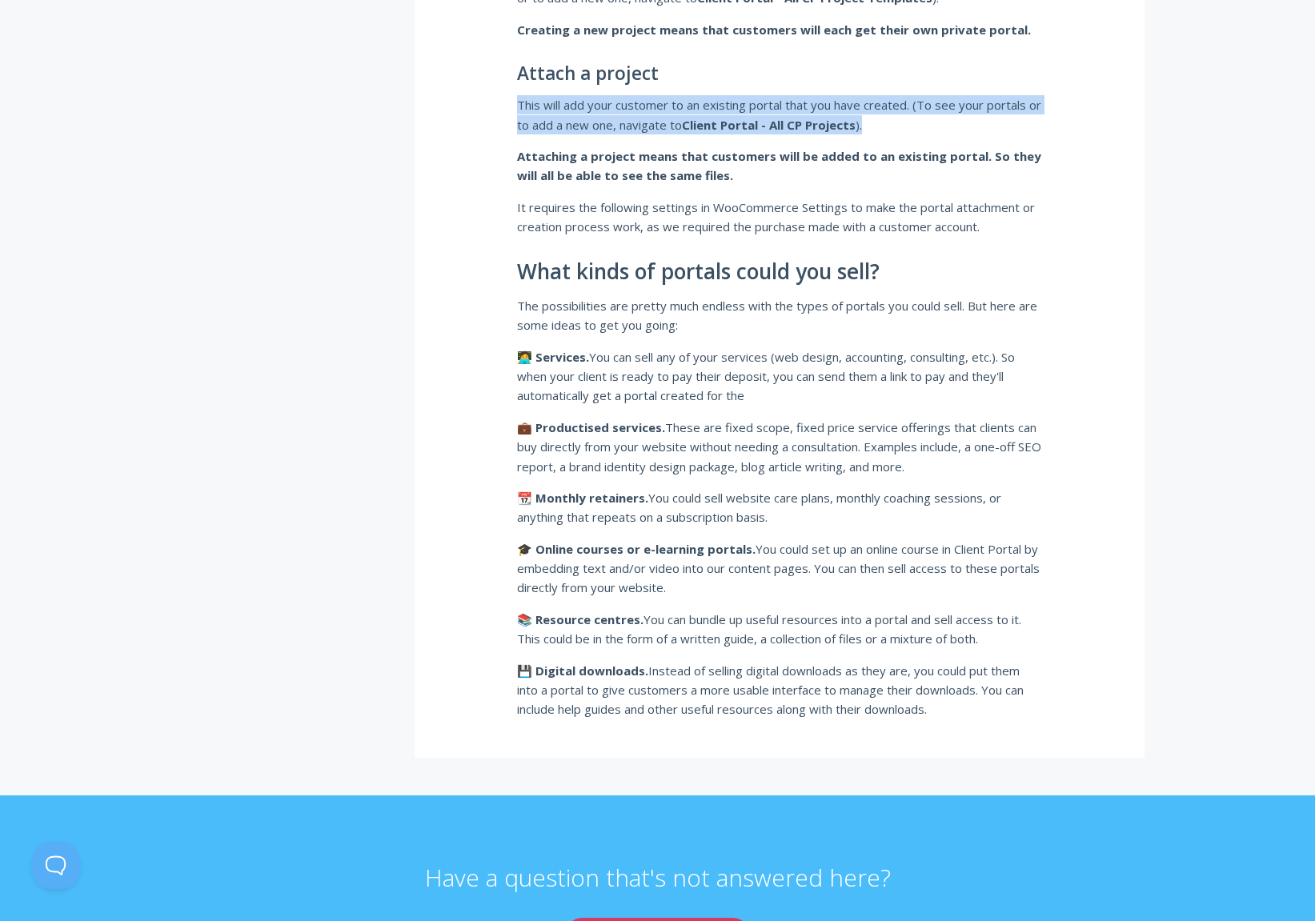
click at [824, 105] on p "This will add your customer to an existing portal that you have created. (To se…" at bounding box center [779, 114] width 525 height 39
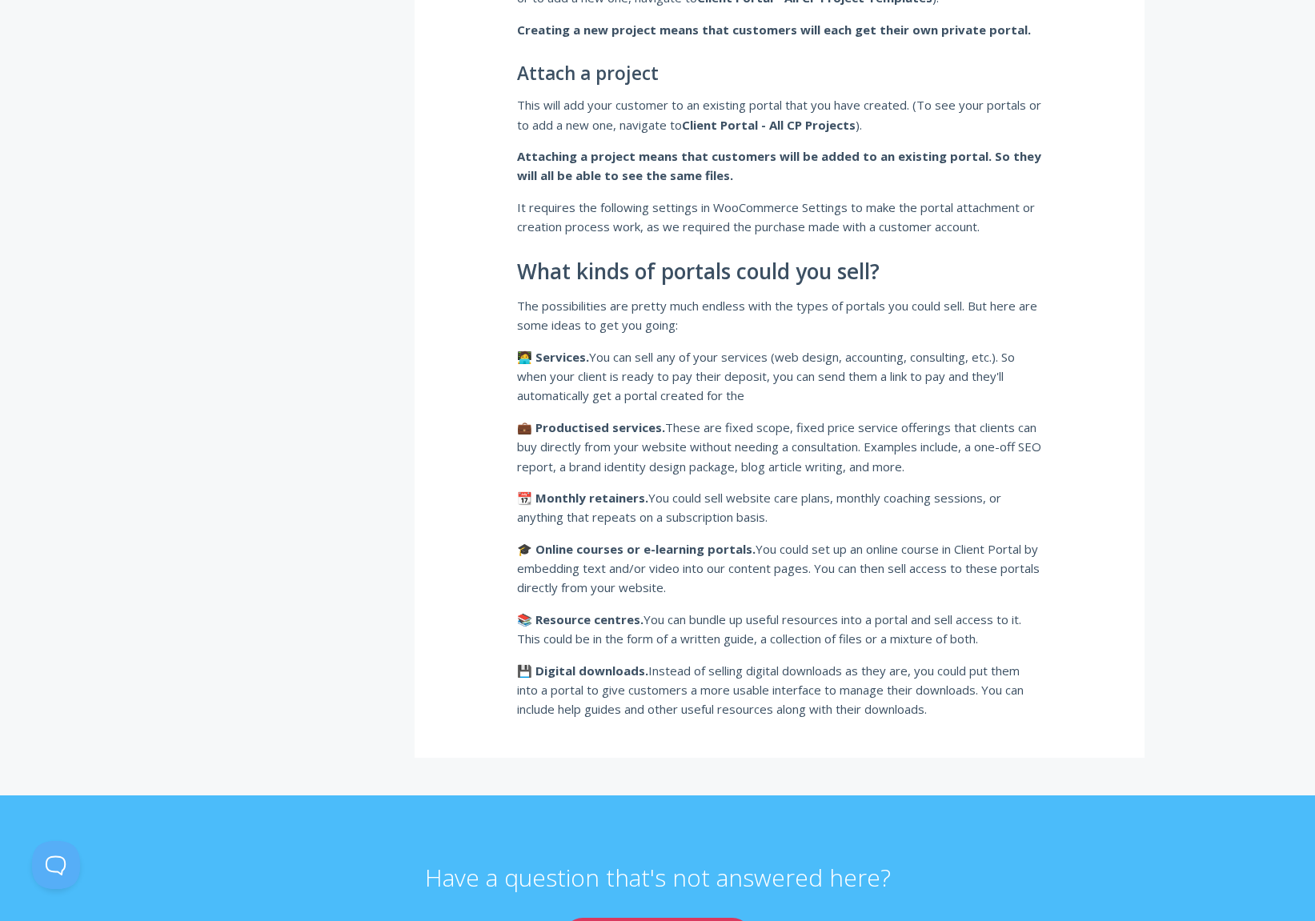
click at [1006, 162] on strong "Attaching a project means that customers will be added to an existing portal. S…" at bounding box center [779, 165] width 524 height 35
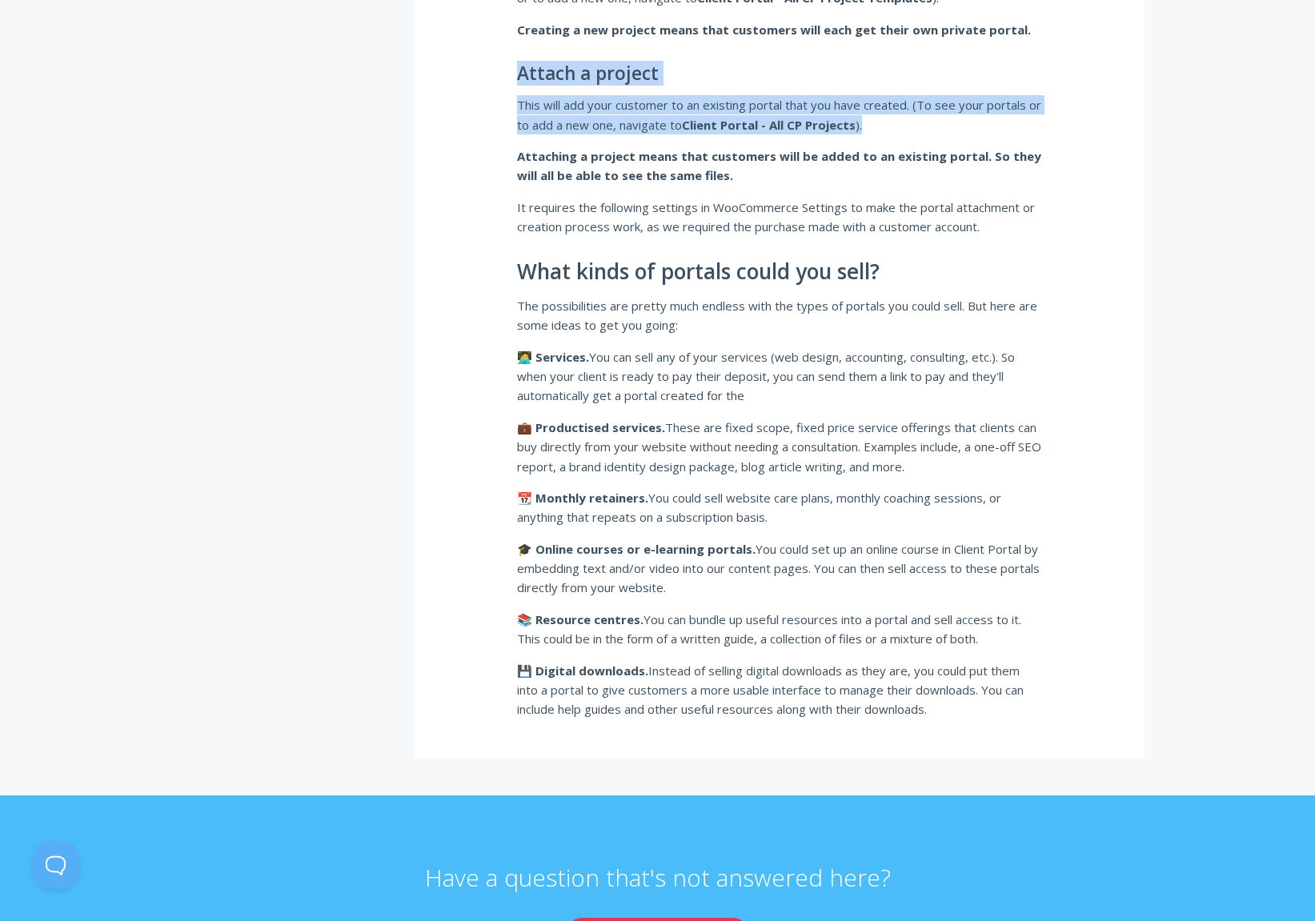
drag, startPoint x: 1009, startPoint y: 61, endPoint x: 1022, endPoint y: 133, distance: 73.2
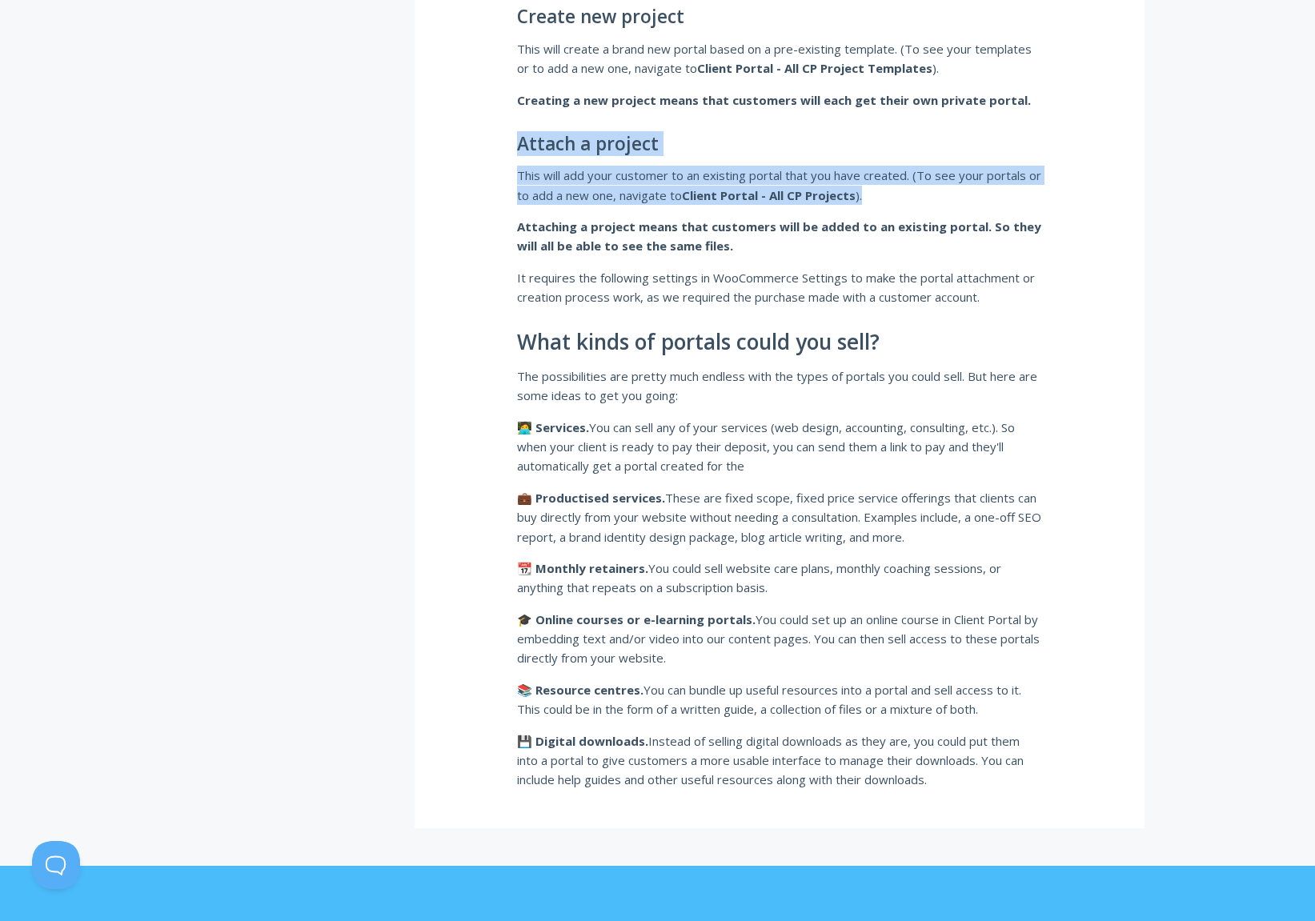
scroll to position [1579, 0]
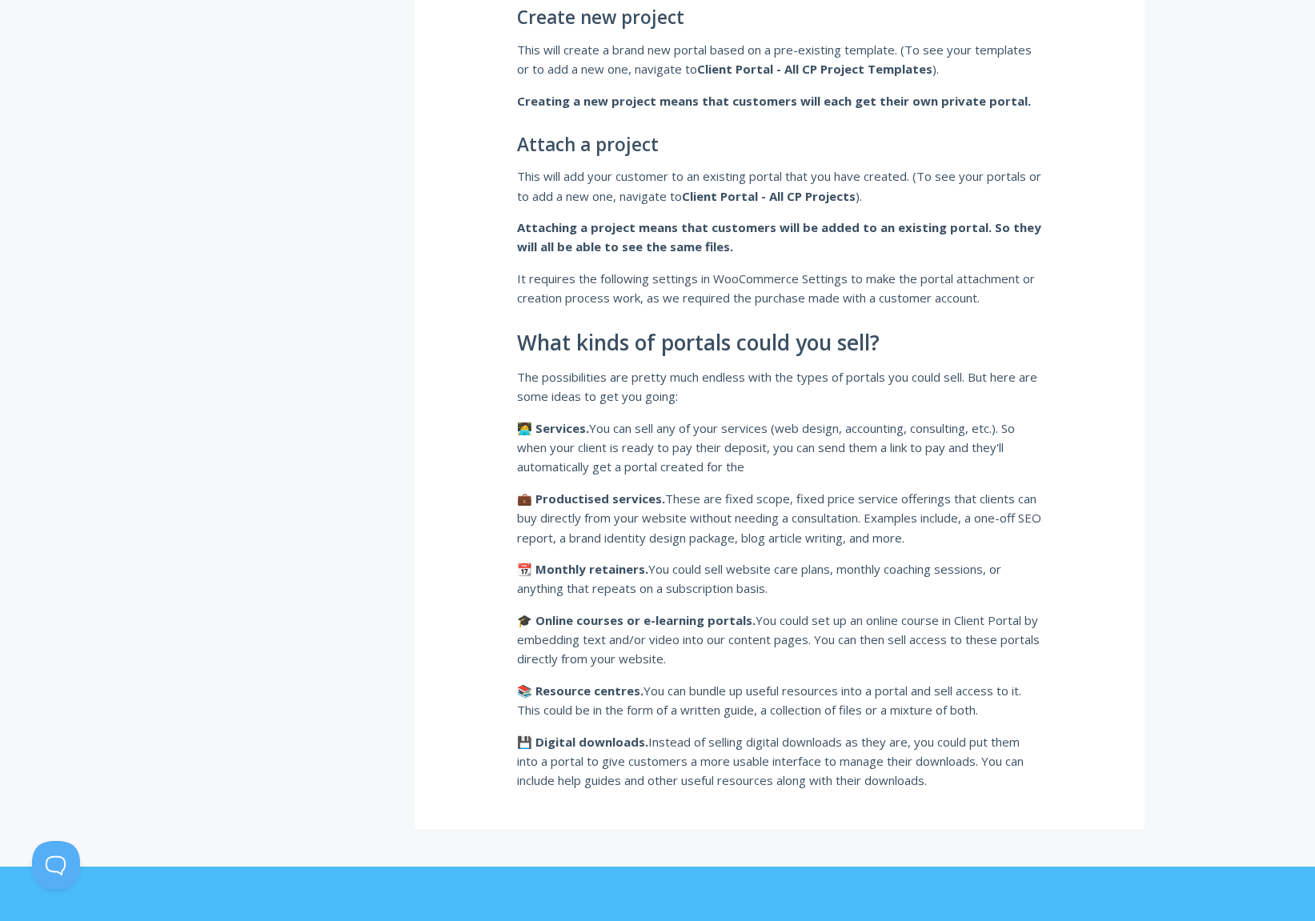
click at [901, 102] on strong "Creating a new project means that customers will each get their own private por…" at bounding box center [774, 101] width 514 height 16
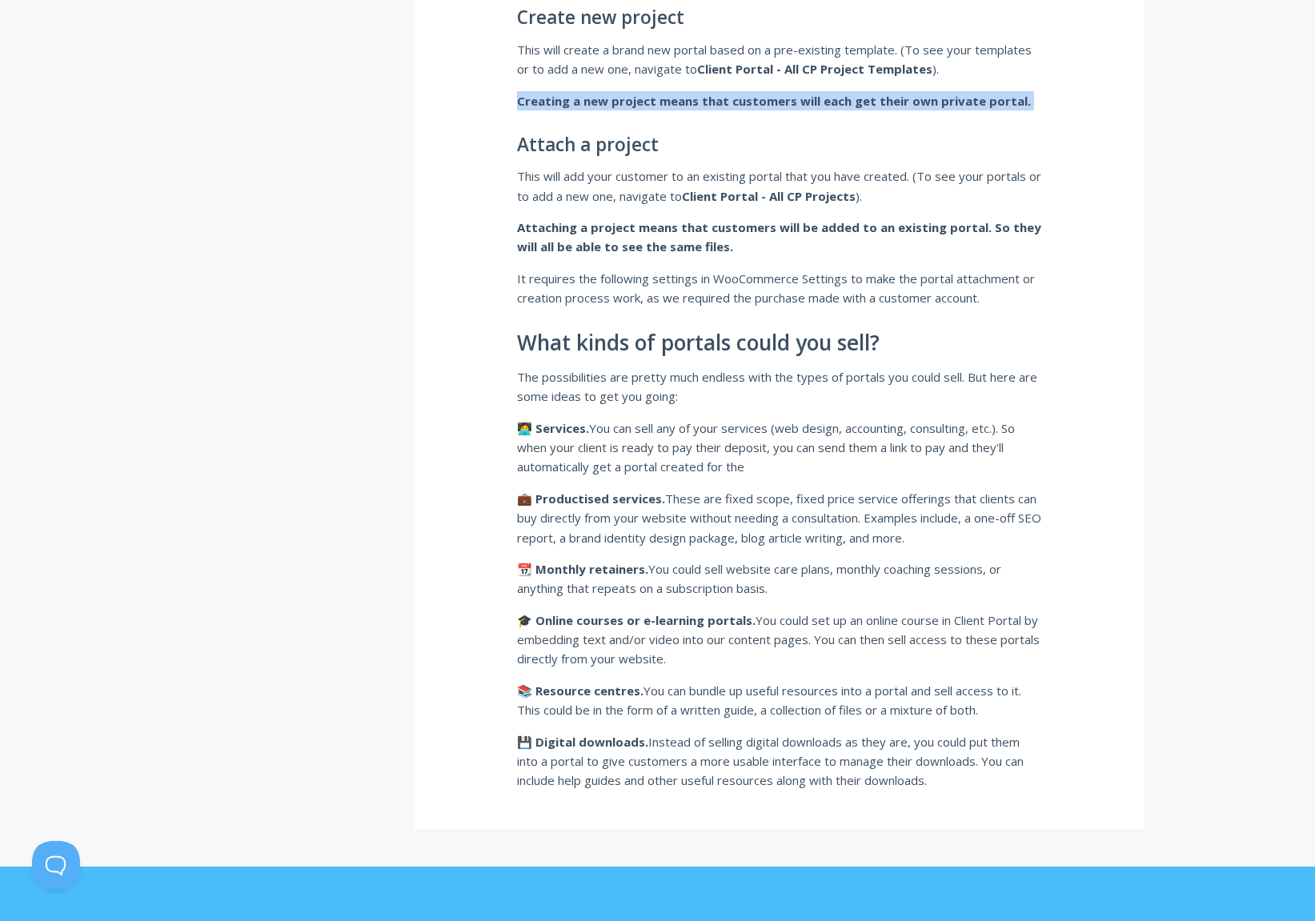
click at [901, 102] on strong "Creating a new project means that customers will each get their own private por…" at bounding box center [774, 101] width 514 height 16
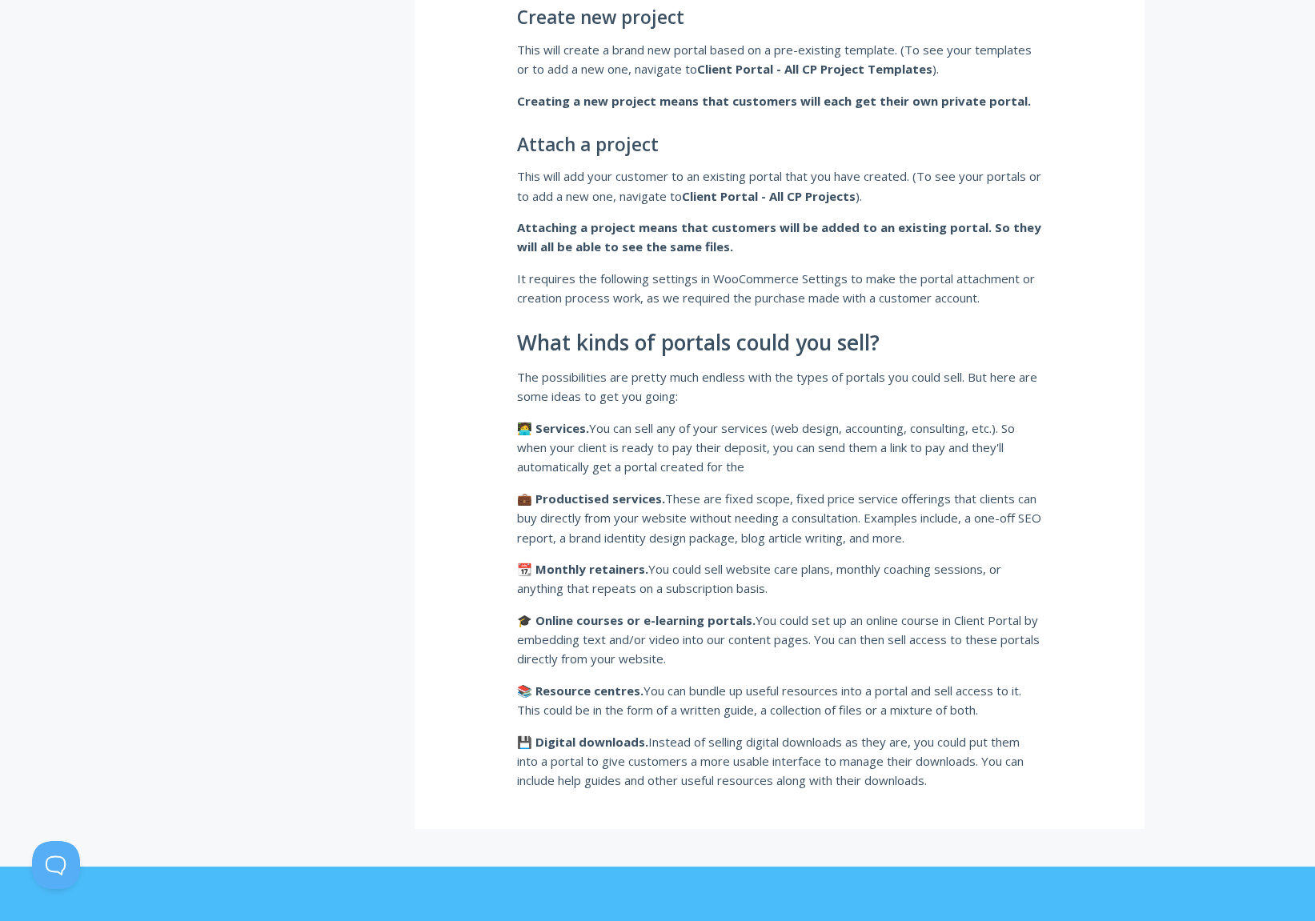
click at [776, 64] on strong "Client Portal - All CP Project Templates" at bounding box center [814, 69] width 235 height 16
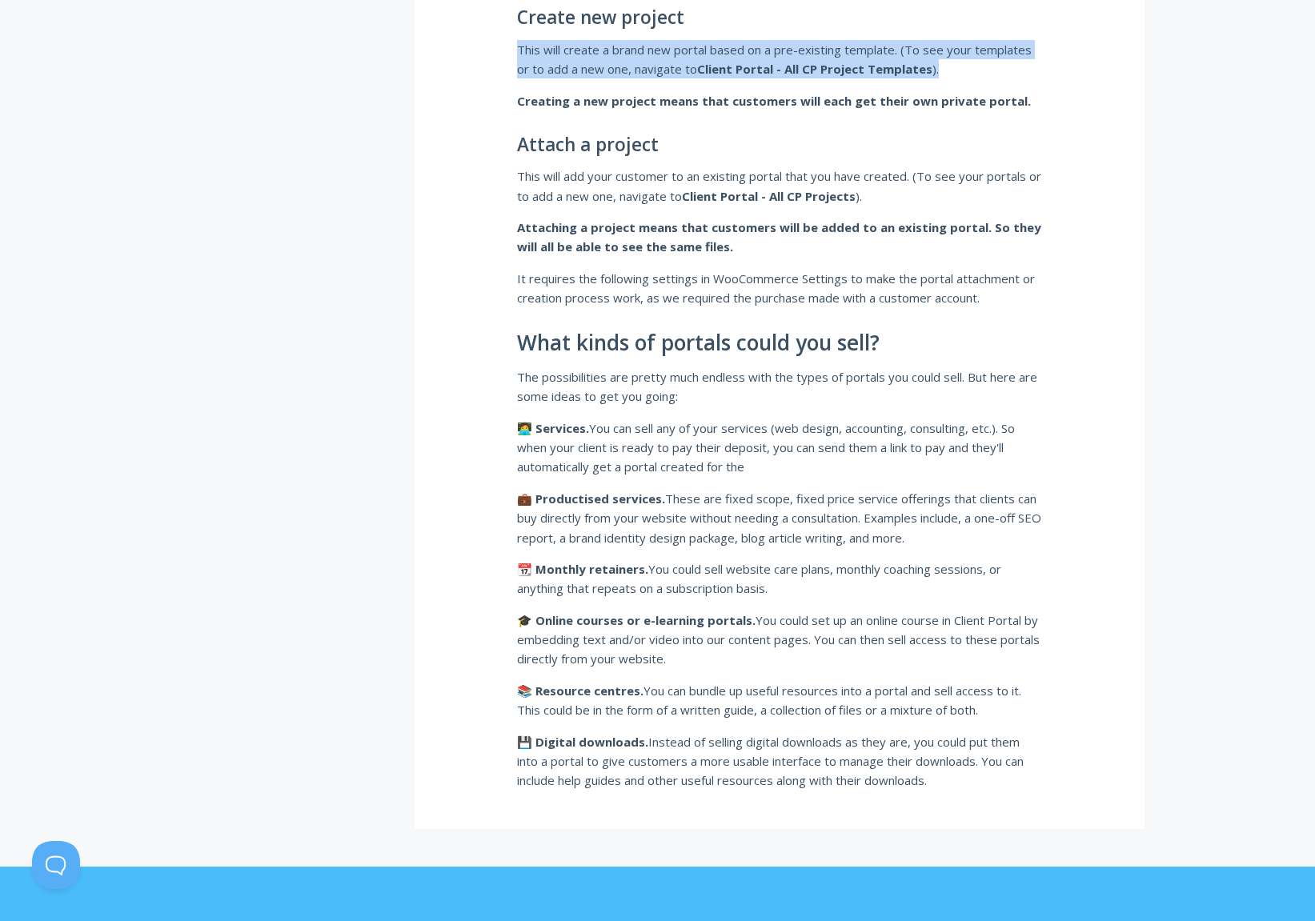
click at [776, 64] on strong "Client Portal - All CP Project Templates" at bounding box center [814, 69] width 235 height 16
